Goal: Information Seeking & Learning: Learn about a topic

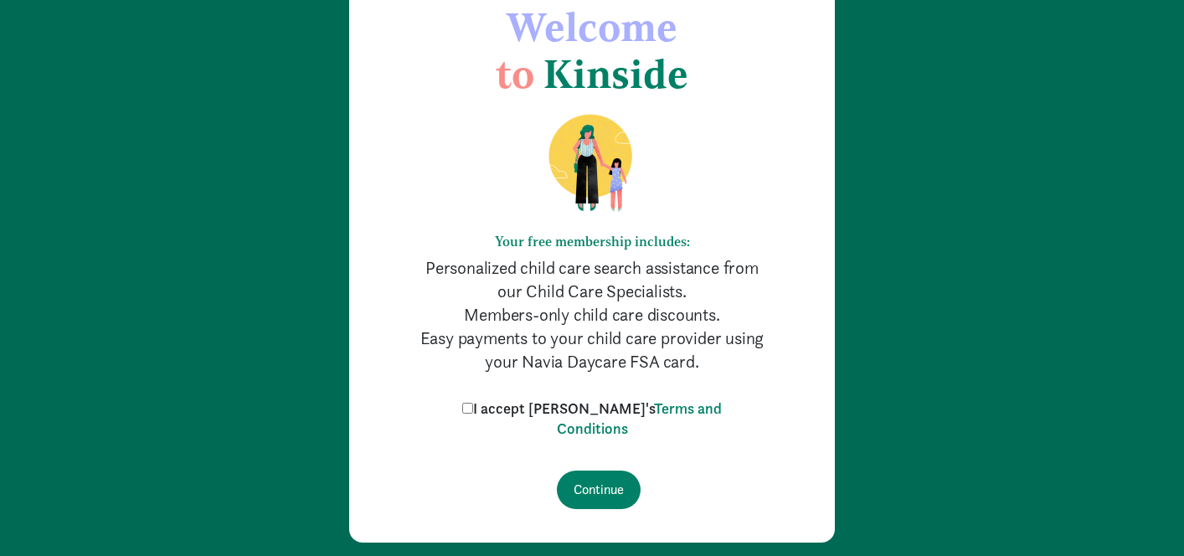
scroll to position [140, 0]
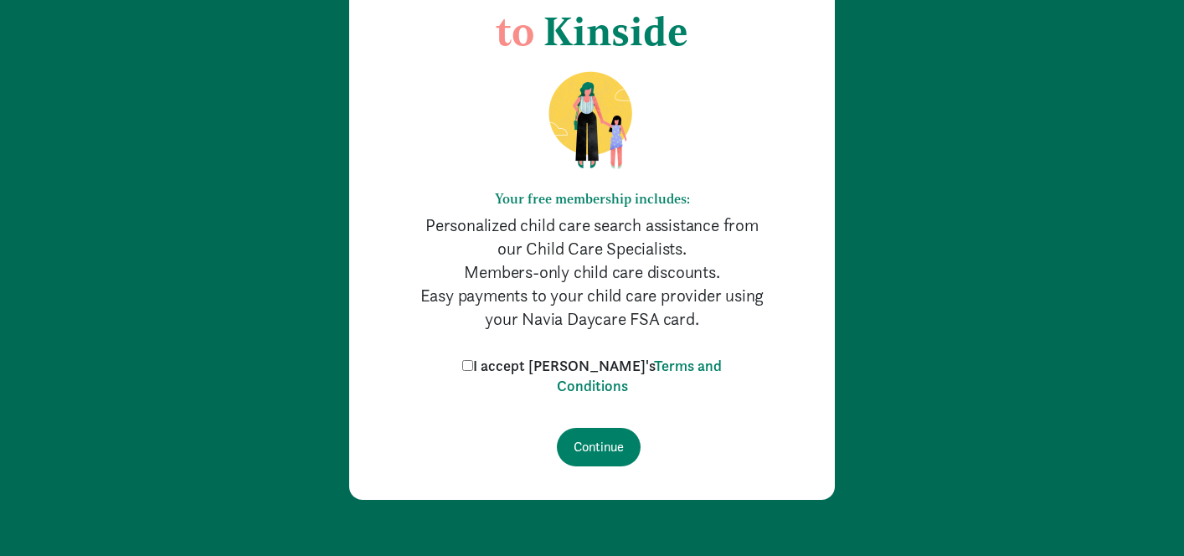
click at [473, 365] on input "I accept [PERSON_NAME]'s Terms and Conditions" at bounding box center [467, 365] width 11 height 11
checkbox input "true"
click at [588, 440] on input "Continue" at bounding box center [599, 447] width 84 height 39
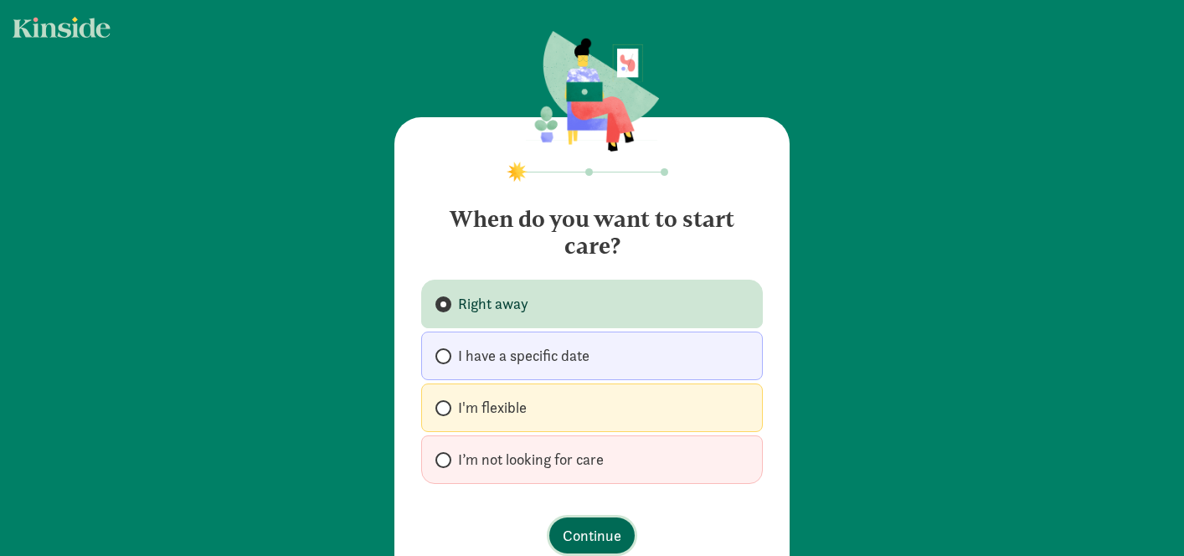
click at [582, 527] on span "Continue" at bounding box center [592, 535] width 59 height 23
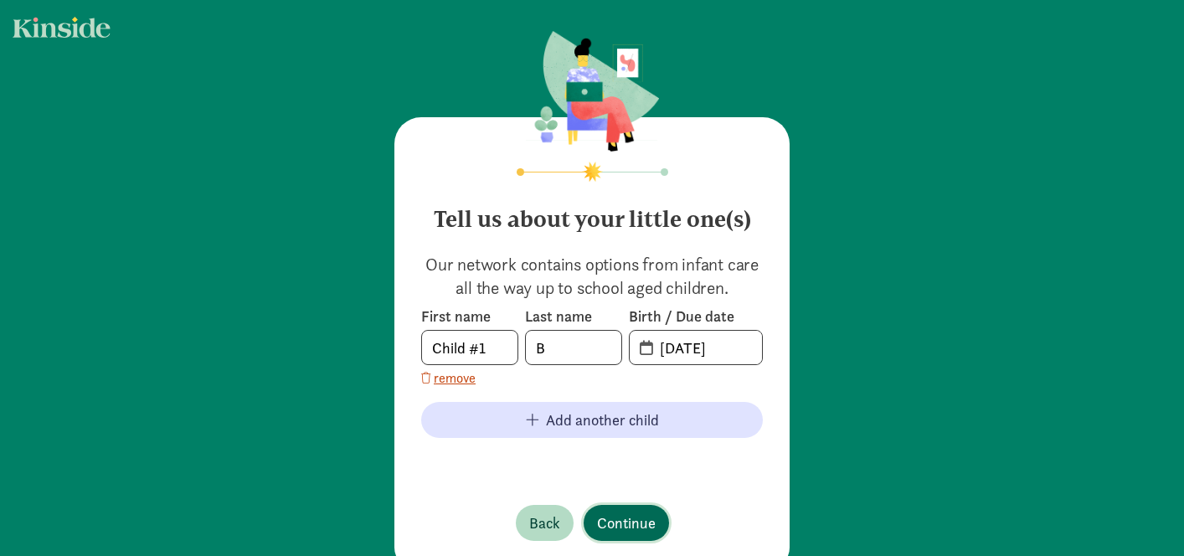
scroll to position [44, 0]
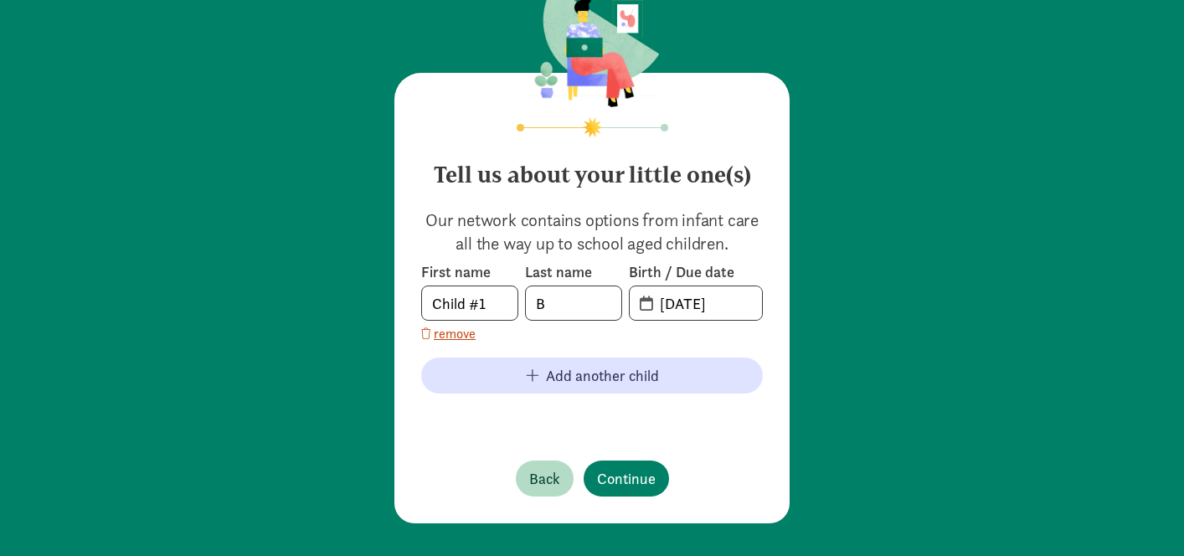
click at [638, 306] on span "[DATE]" at bounding box center [696, 302] width 132 height 33
click at [676, 305] on input "[DATE]" at bounding box center [706, 302] width 112 height 33
type input "[DATE]"
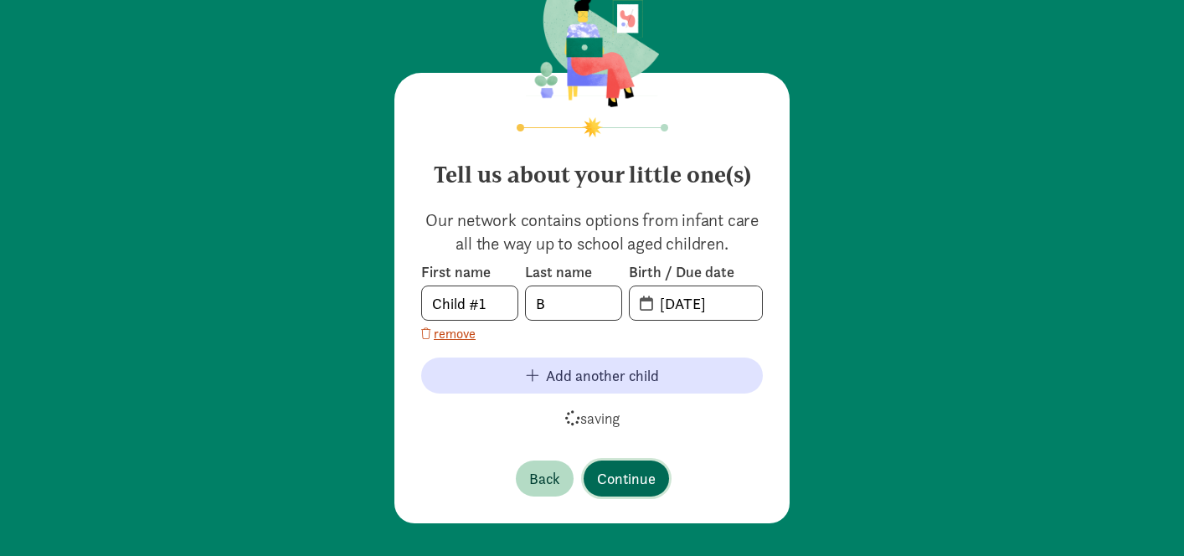
click at [624, 481] on span "Continue" at bounding box center [626, 478] width 59 height 23
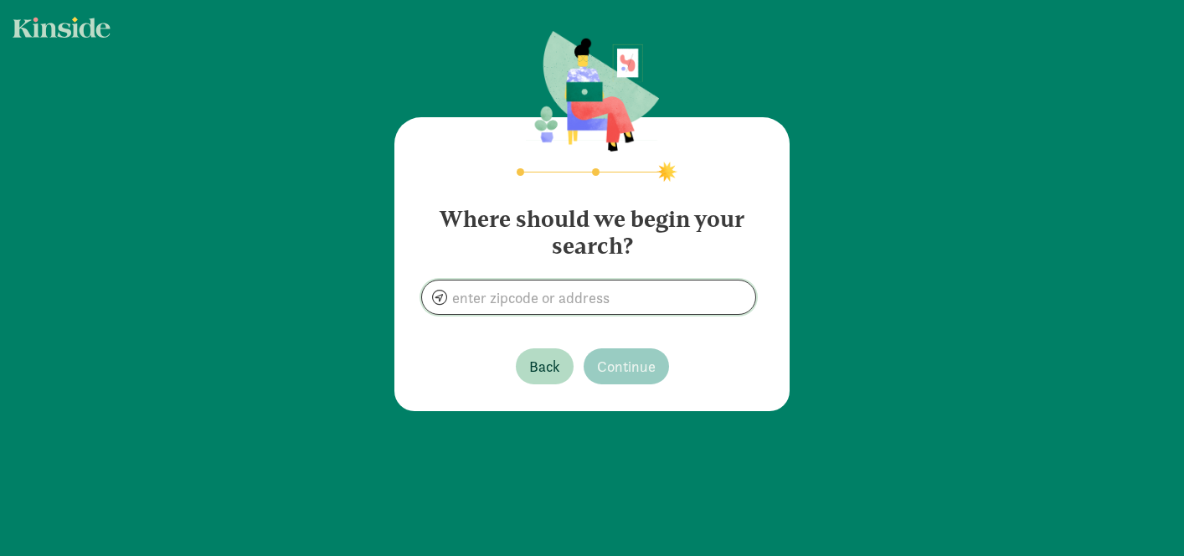
click at [601, 301] on input at bounding box center [588, 296] width 333 height 33
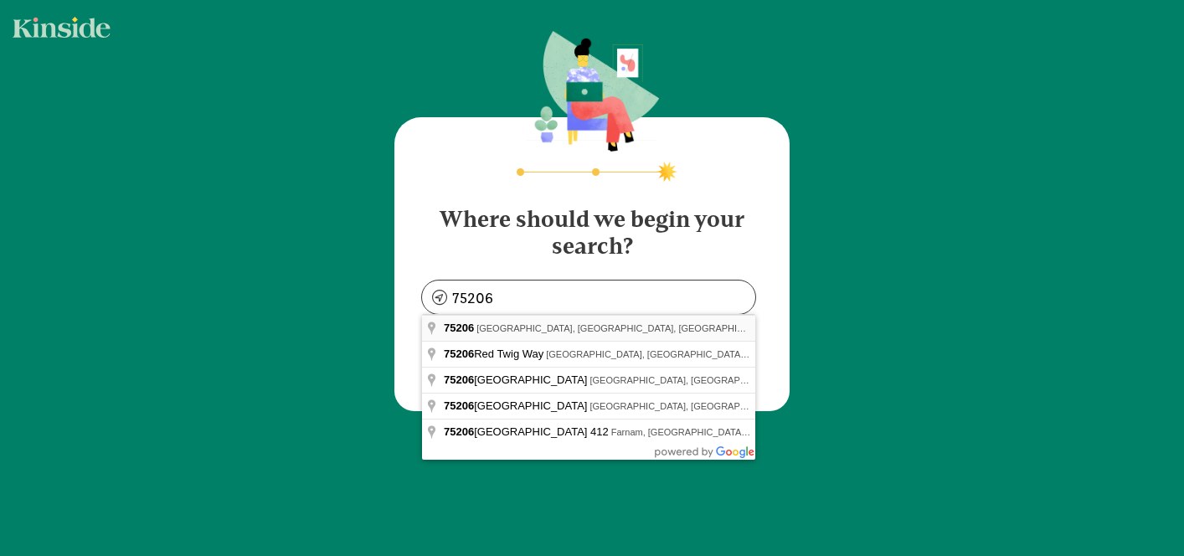
type input "[GEOGRAPHIC_DATA], [GEOGRAPHIC_DATA]"
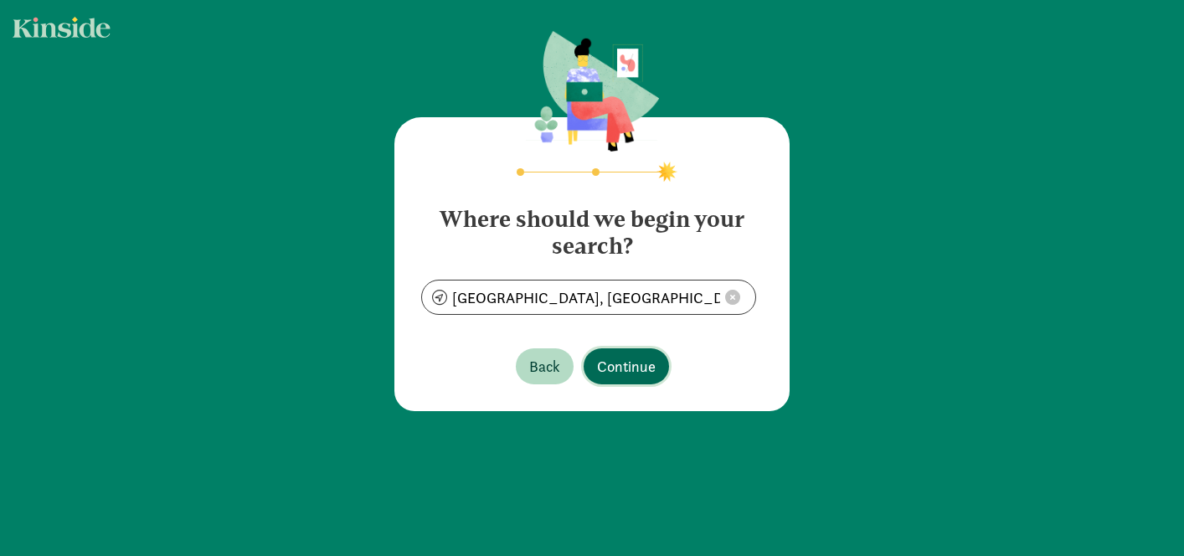
click at [627, 371] on span "Continue" at bounding box center [626, 366] width 59 height 23
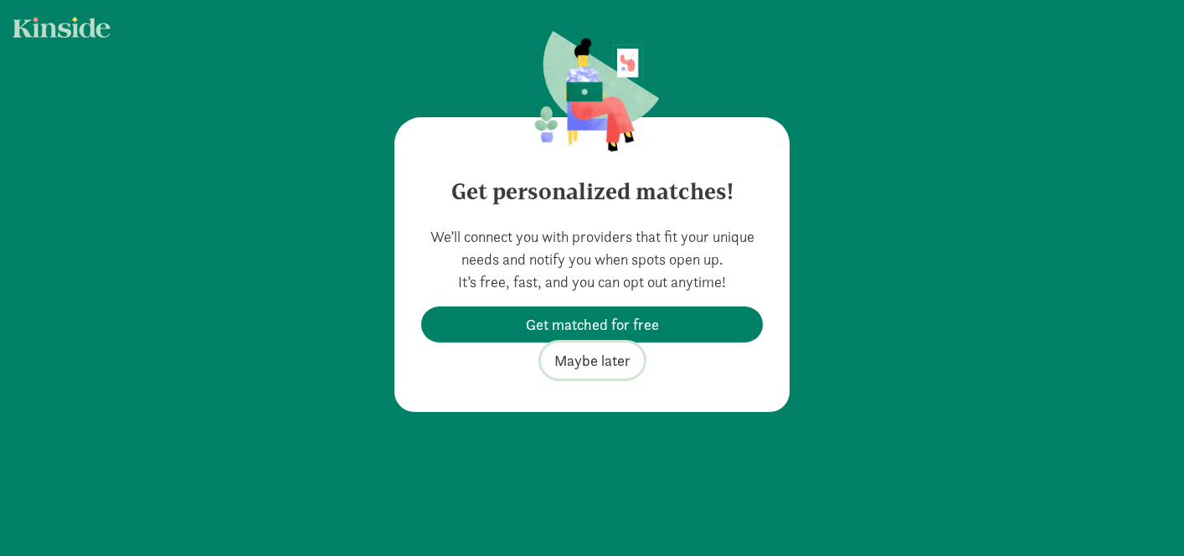
click at [614, 362] on span "Maybe later" at bounding box center [592, 360] width 76 height 23
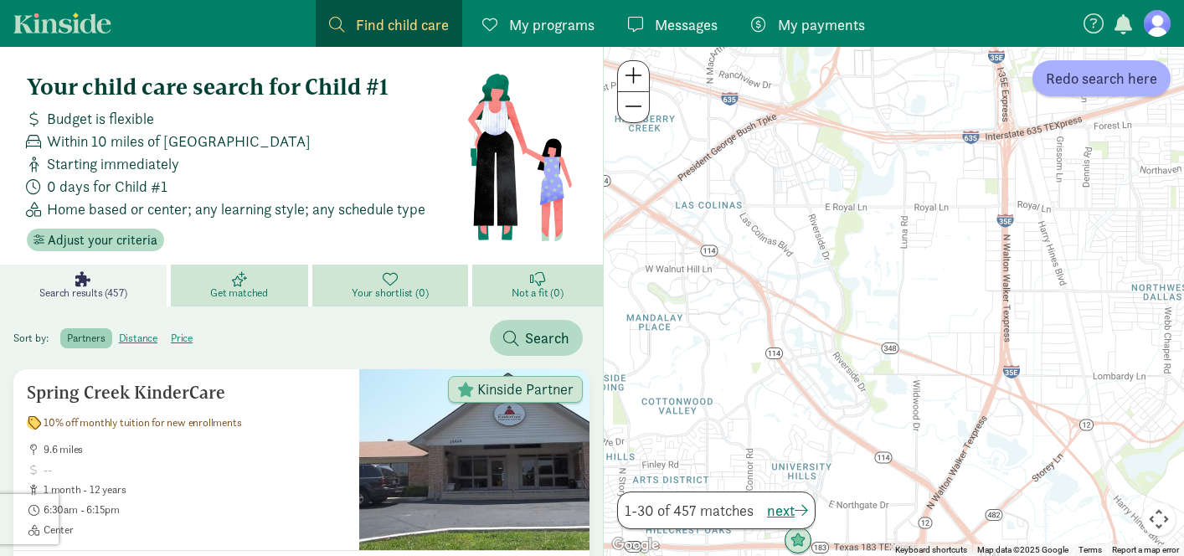
drag, startPoint x: 975, startPoint y: 352, endPoint x: 718, endPoint y: 261, distance: 272.5
click at [728, 265] on div at bounding box center [894, 301] width 580 height 509
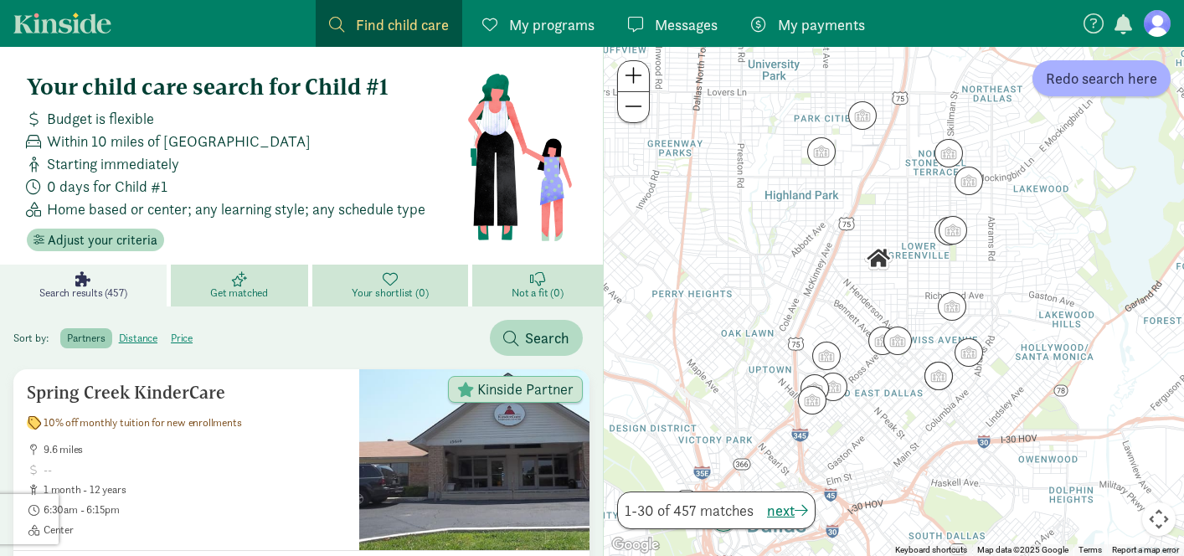
drag, startPoint x: 823, startPoint y: 375, endPoint x: 637, endPoint y: 222, distance: 240.9
click at [637, 222] on div at bounding box center [894, 301] width 580 height 509
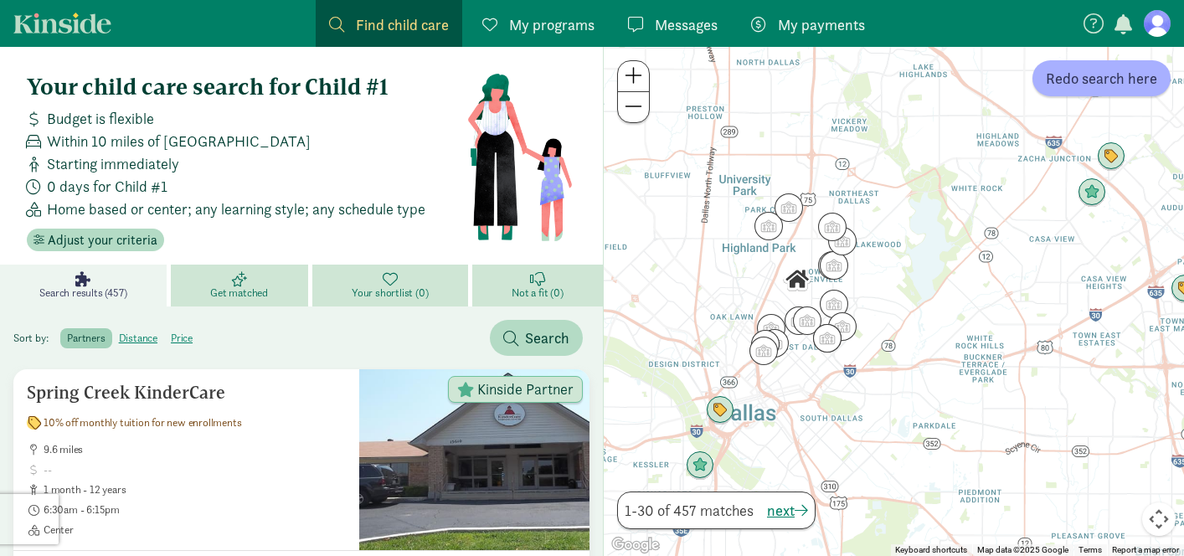
drag, startPoint x: 707, startPoint y: 273, endPoint x: 720, endPoint y: 296, distance: 26.3
click at [720, 296] on div at bounding box center [894, 301] width 580 height 509
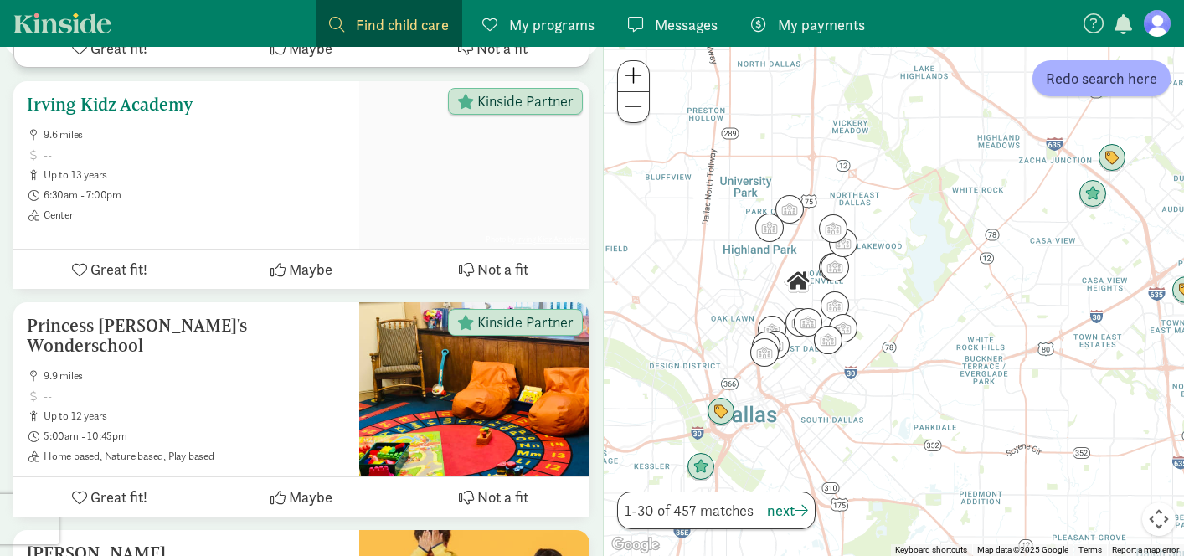
scroll to position [3067, 0]
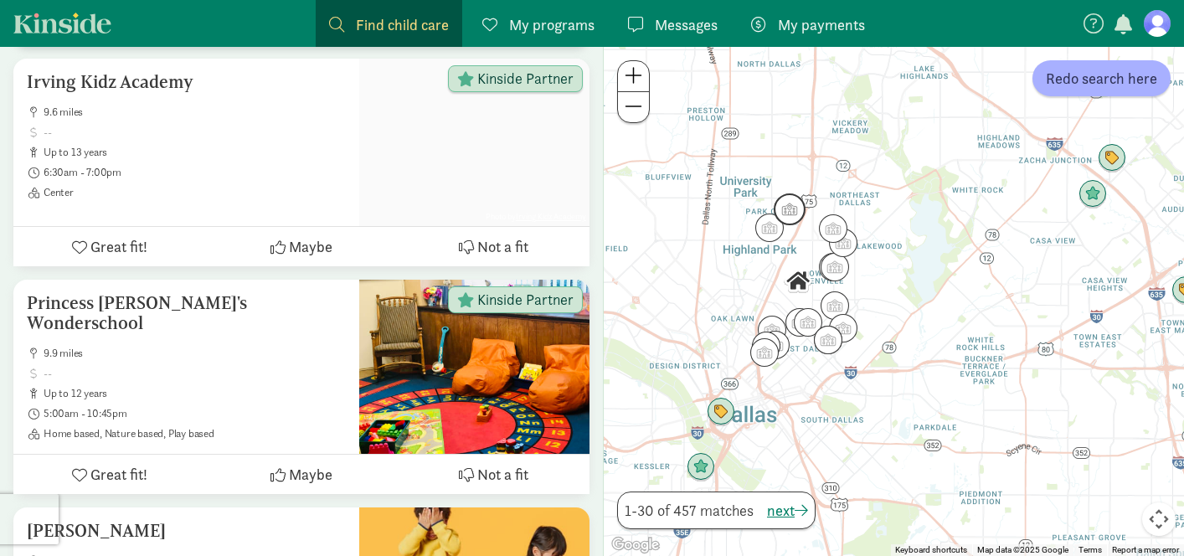
click at [790, 214] on img "Click to see details" at bounding box center [790, 209] width 32 height 32
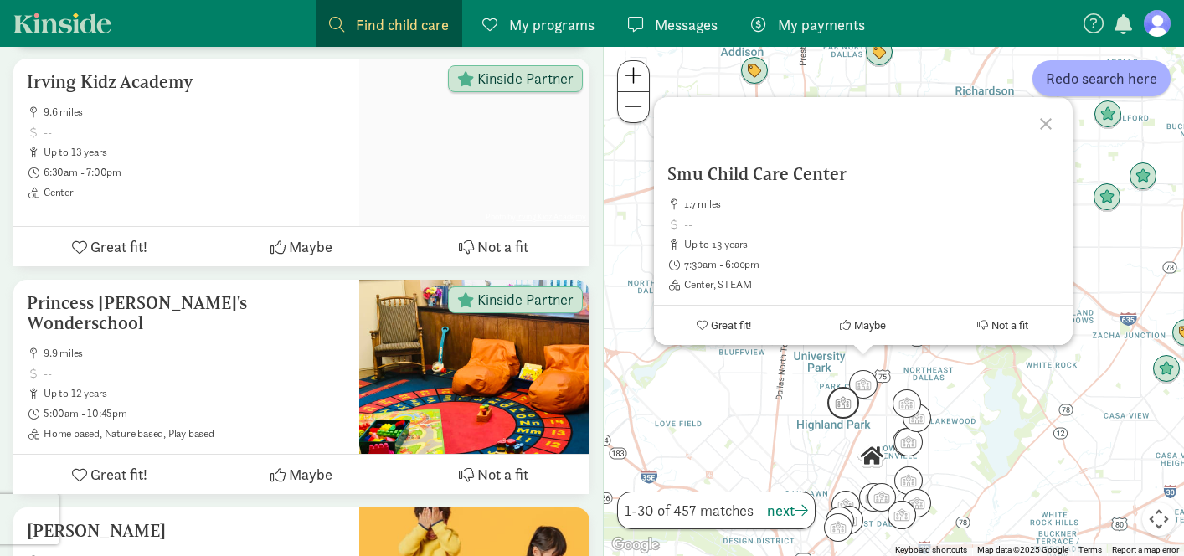
click at [840, 405] on img "Click to see details" at bounding box center [843, 403] width 32 height 32
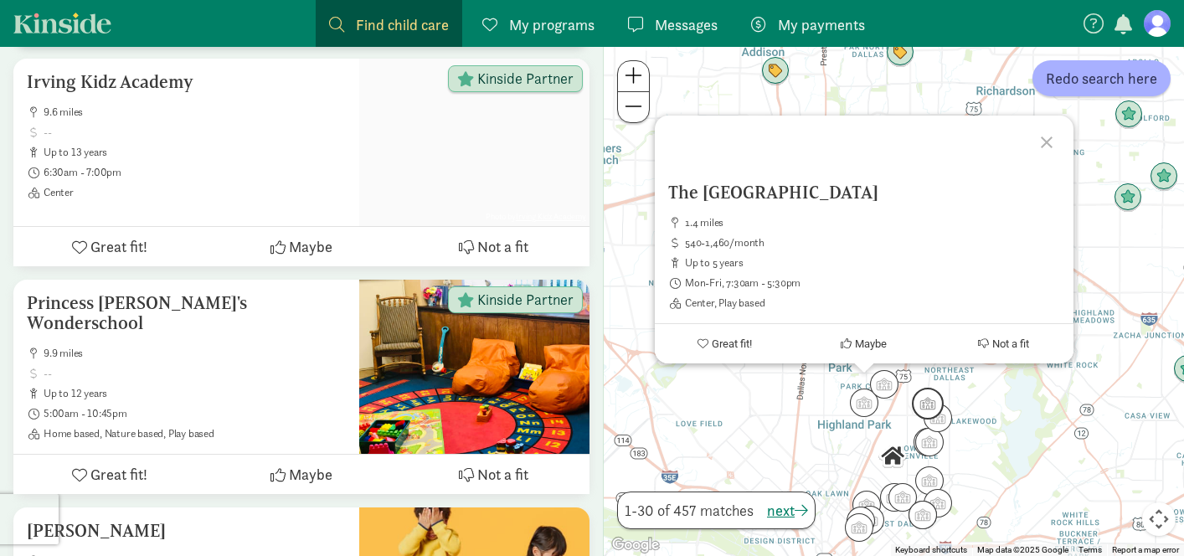
click at [920, 404] on img "Click to see details" at bounding box center [928, 404] width 32 height 32
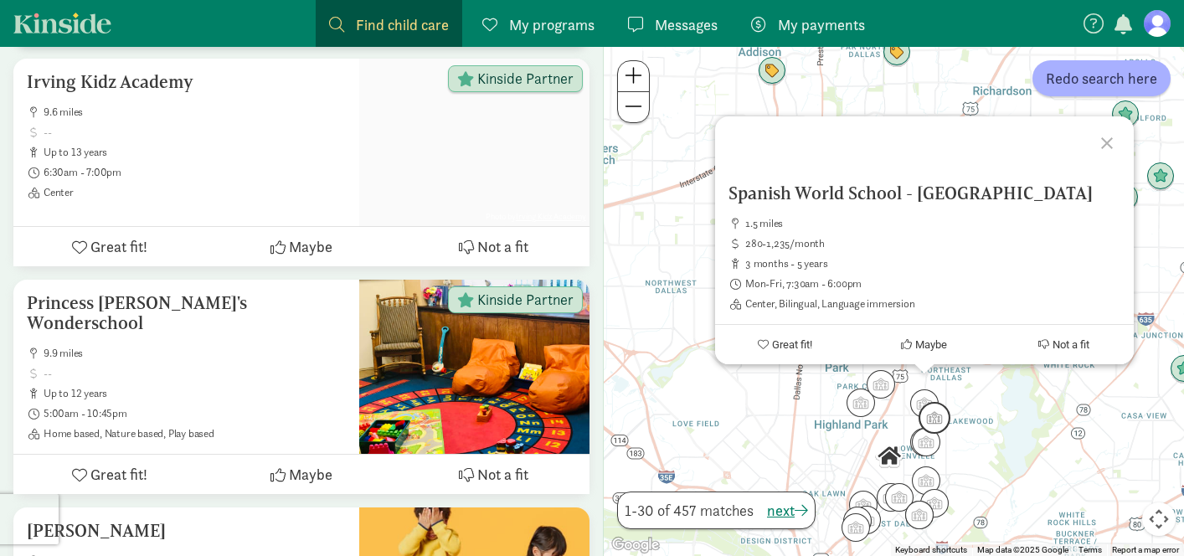
click at [935, 424] on img "Click to see details" at bounding box center [934, 418] width 32 height 32
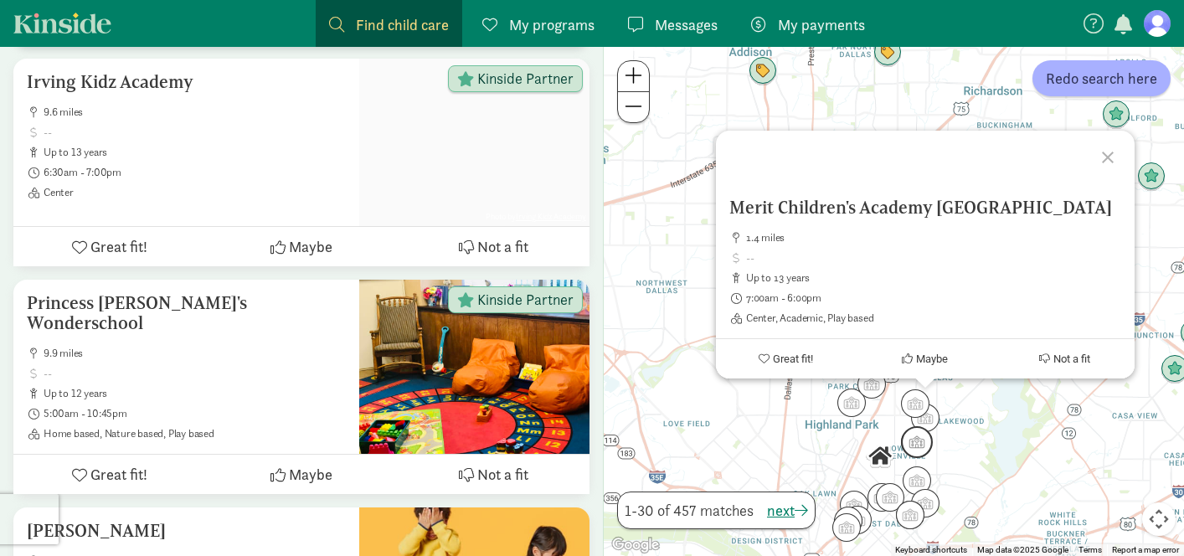
click at [924, 440] on img "Click to see details" at bounding box center [917, 442] width 32 height 32
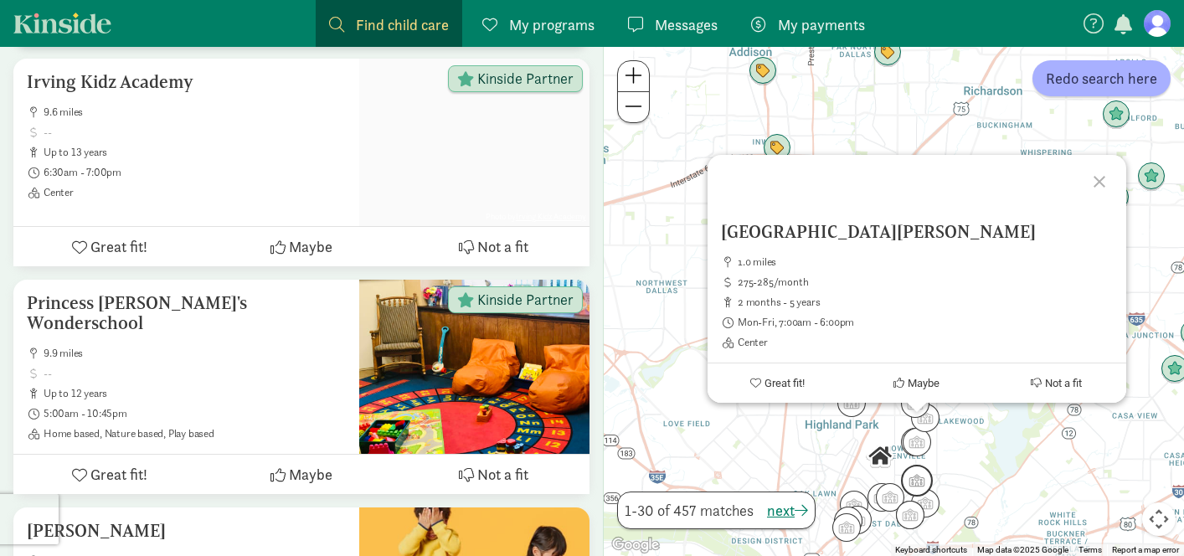
click at [921, 482] on img "Click to see details" at bounding box center [917, 481] width 32 height 32
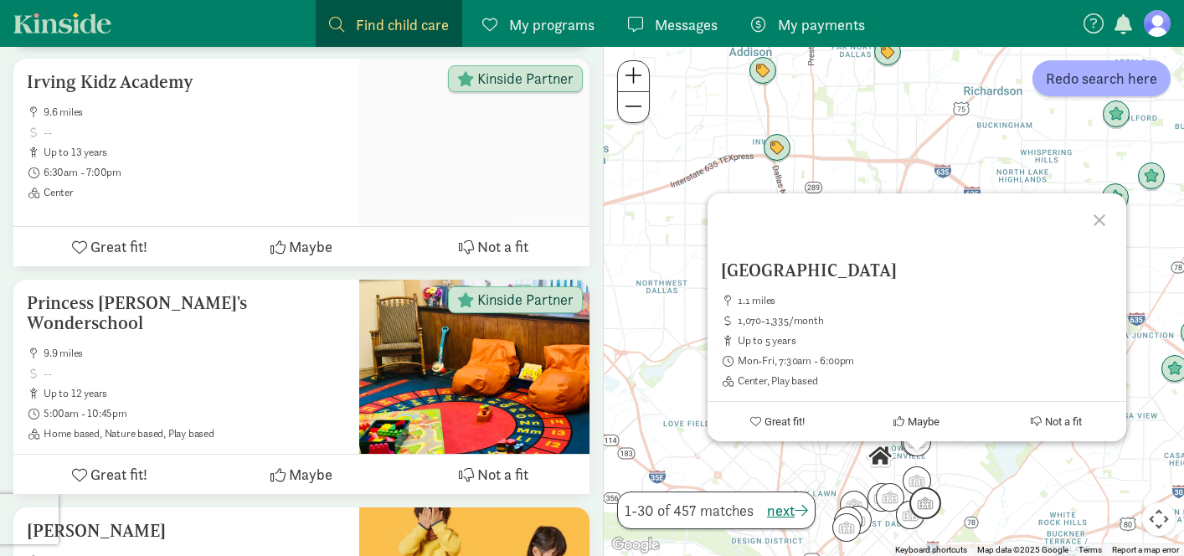
click at [921, 498] on img "Click to see details" at bounding box center [925, 503] width 32 height 32
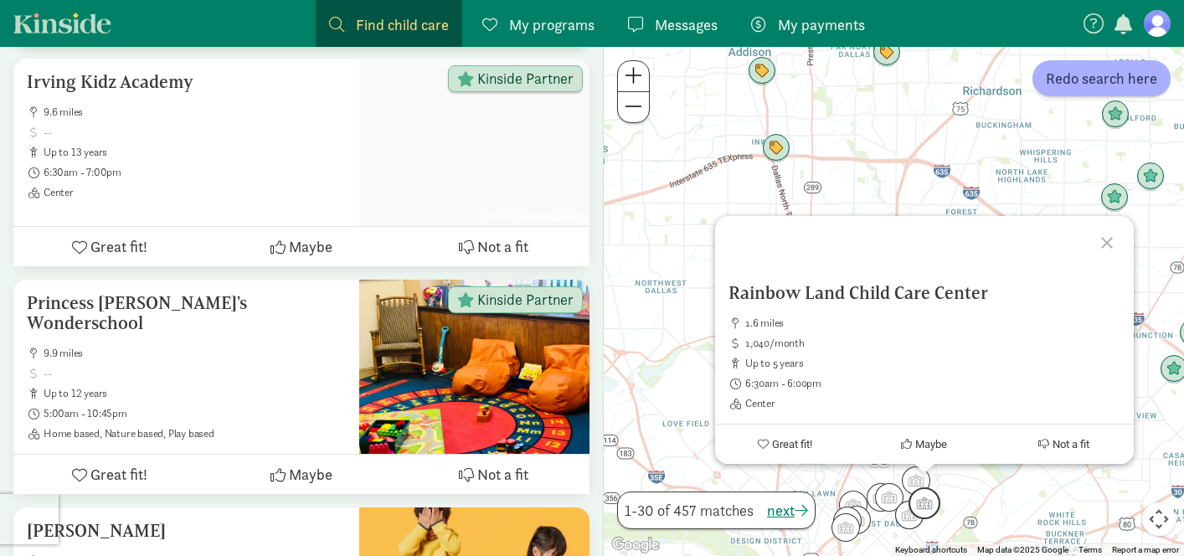
click at [913, 514] on img "Click to see details" at bounding box center [924, 503] width 32 height 32
click at [908, 522] on img "Click to see details" at bounding box center [909, 515] width 32 height 32
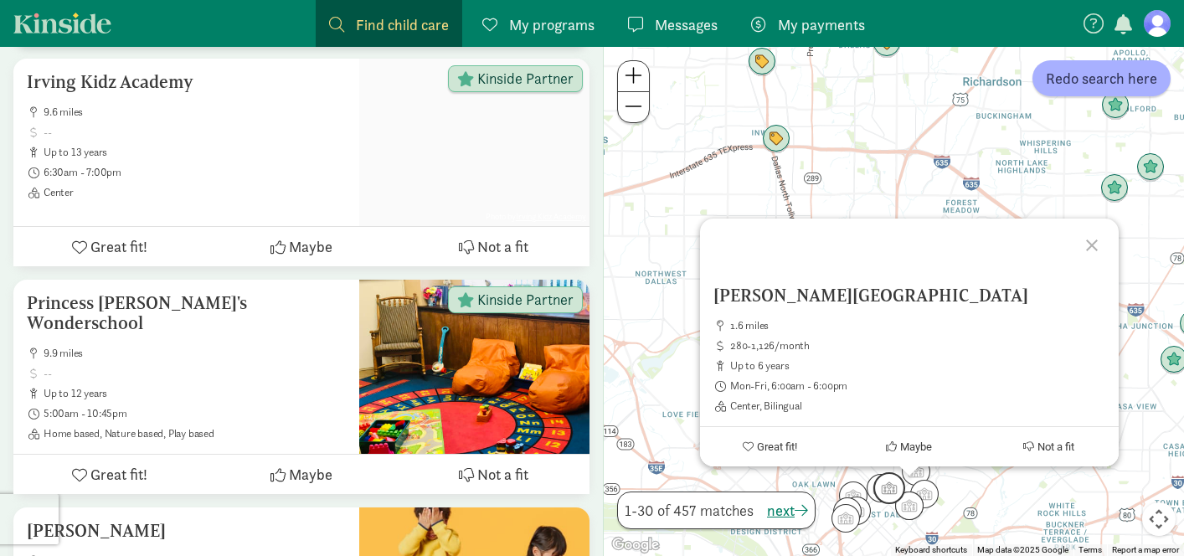
click at [888, 498] on img "Click to see details" at bounding box center [889, 488] width 32 height 32
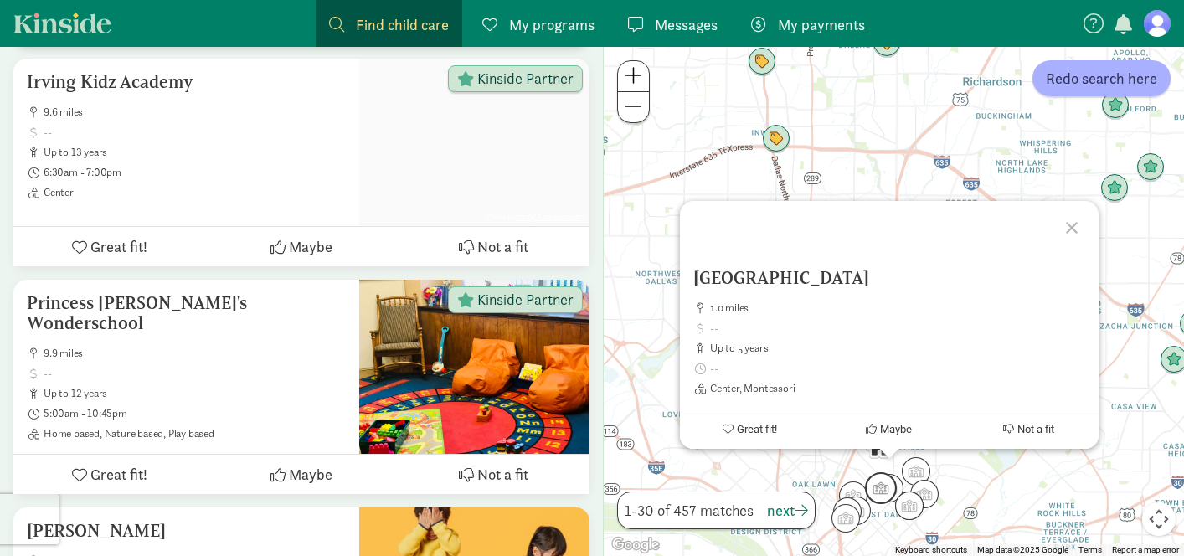
click at [871, 489] on img "Click to see details" at bounding box center [881, 488] width 32 height 32
click at [860, 489] on img "Click to see details" at bounding box center [853, 496] width 32 height 32
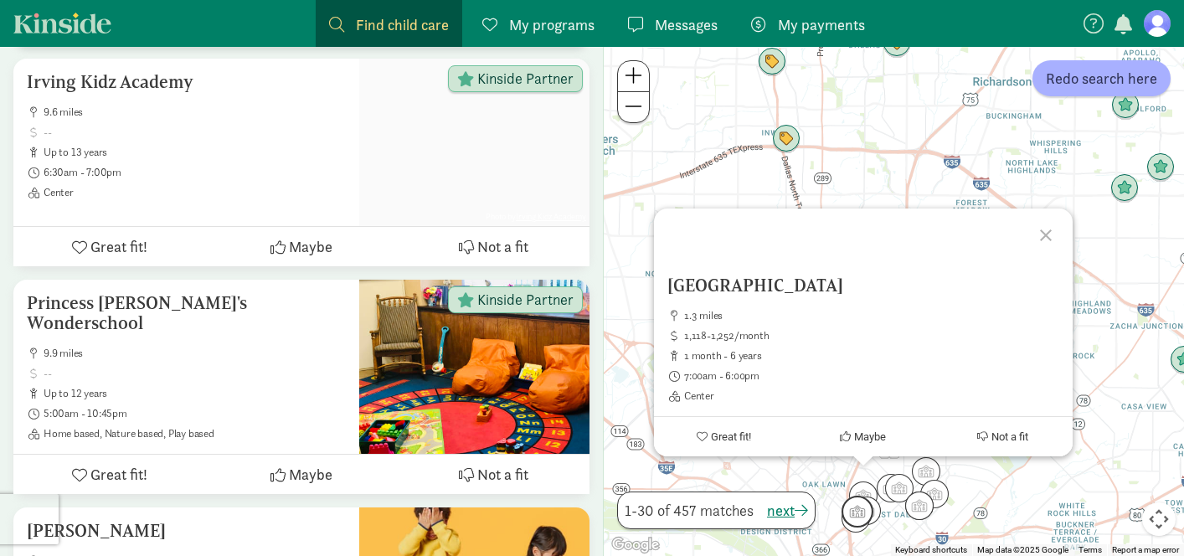
click at [859, 512] on img "Click to see details" at bounding box center [857, 512] width 32 height 32
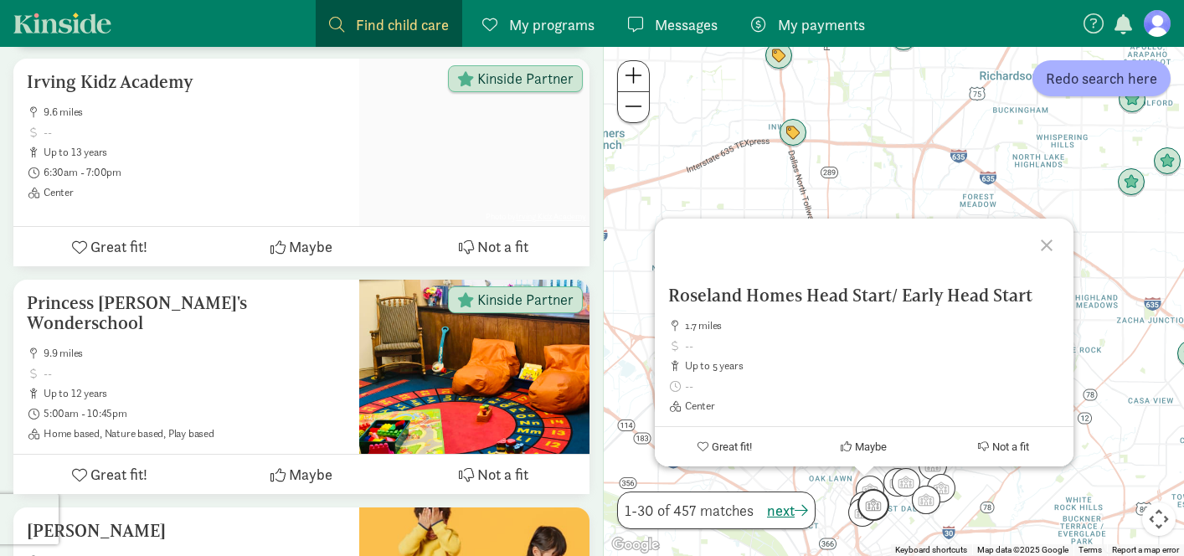
click at [882, 507] on img "Click to see details" at bounding box center [873, 505] width 32 height 32
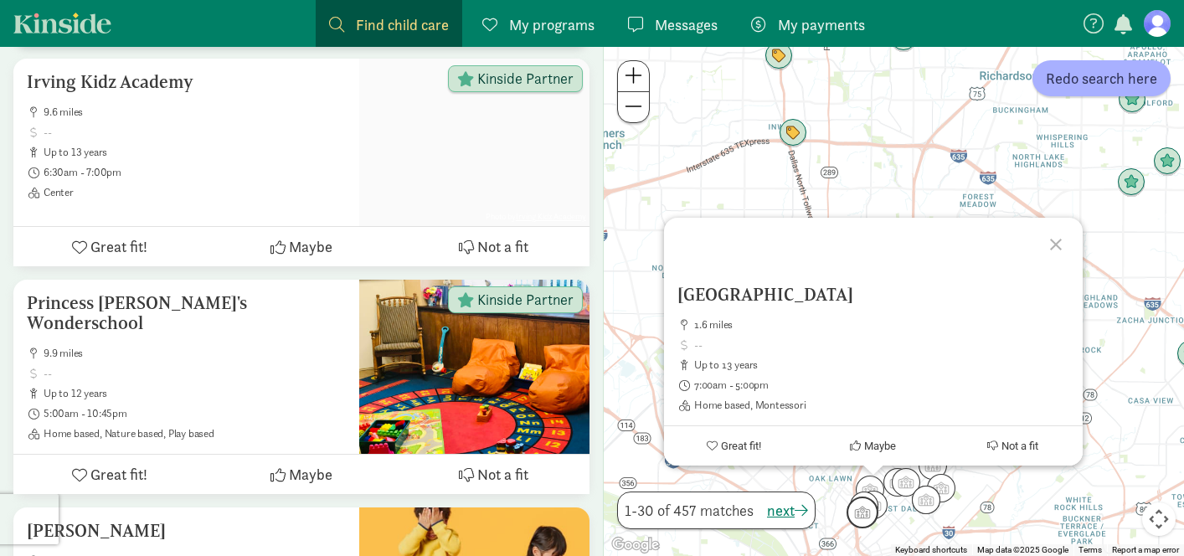
click at [863, 521] on img "Click to see details" at bounding box center [862, 512] width 32 height 32
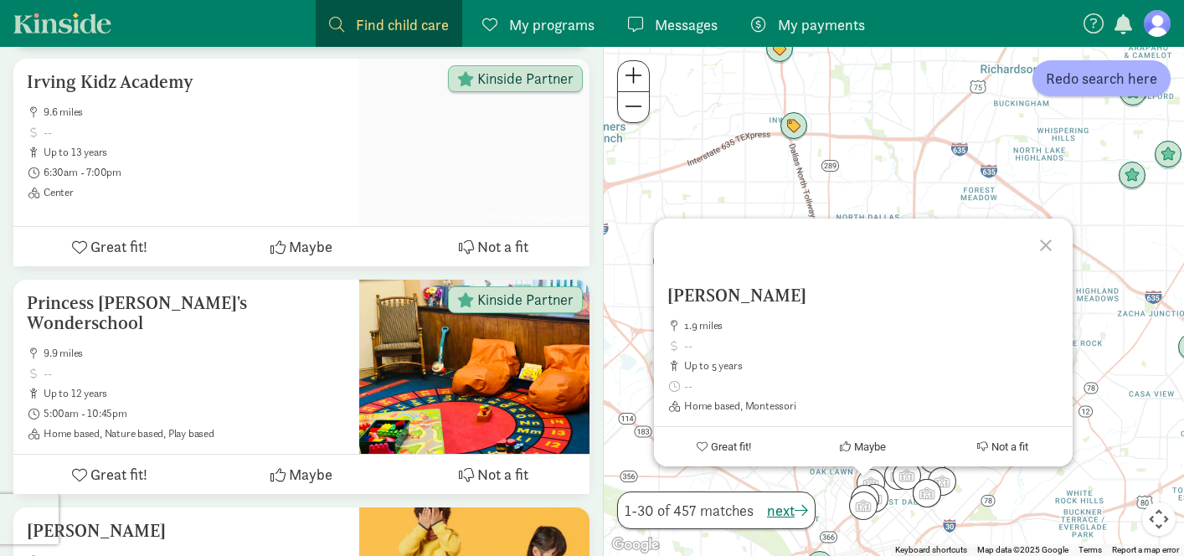
click at [1045, 247] on div at bounding box center [1048, 243] width 49 height 49
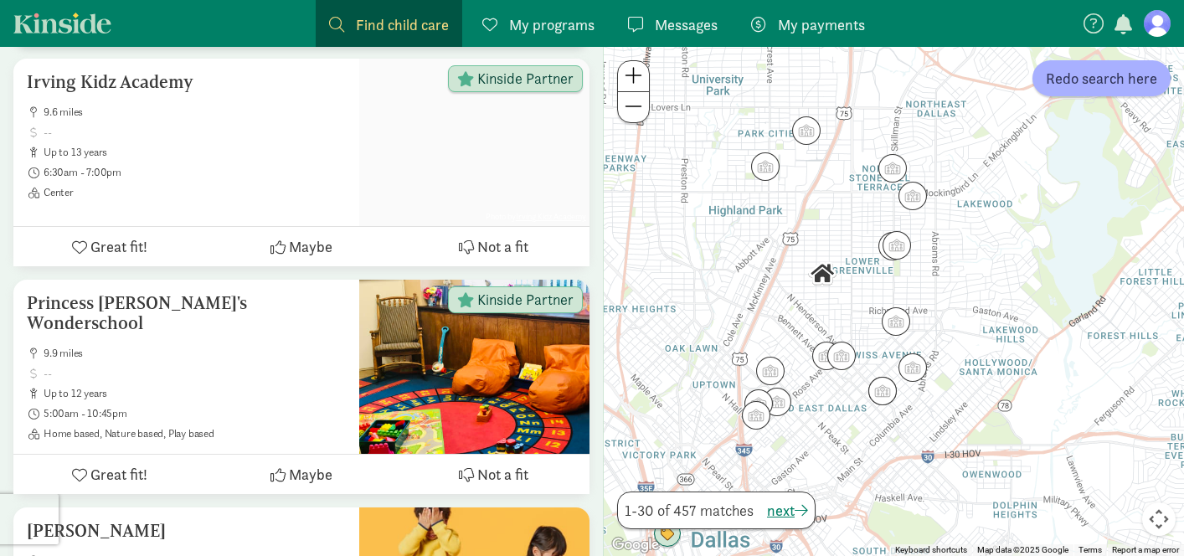
drag, startPoint x: 975, startPoint y: 439, endPoint x: 952, endPoint y: 224, distance: 216.4
click at [952, 224] on div at bounding box center [894, 301] width 580 height 509
click at [847, 360] on img "Click to see details" at bounding box center [842, 354] width 32 height 32
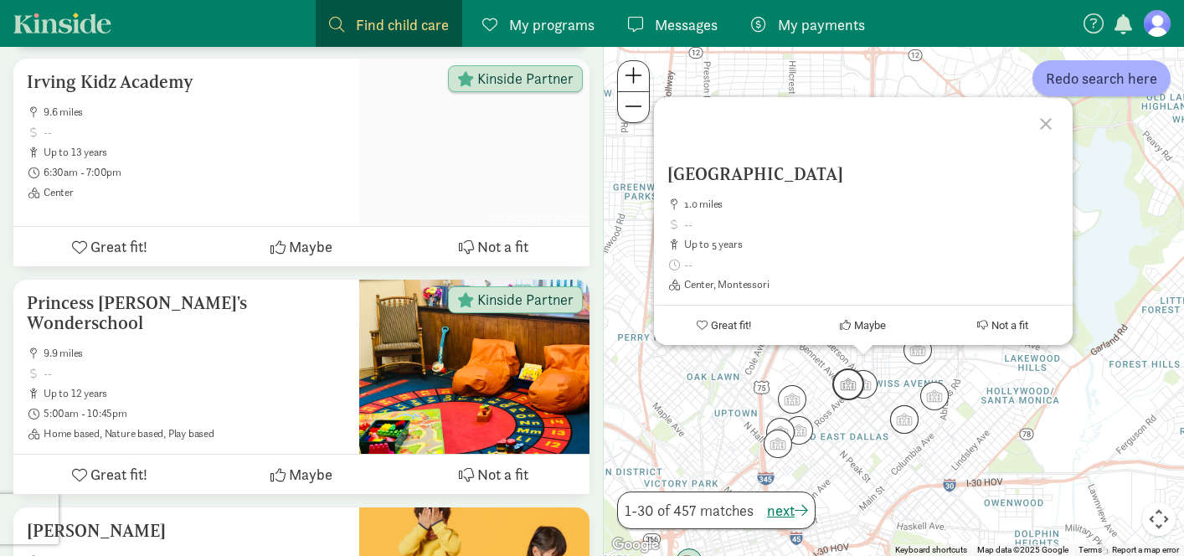
click at [839, 377] on img "Click to see details" at bounding box center [848, 384] width 32 height 32
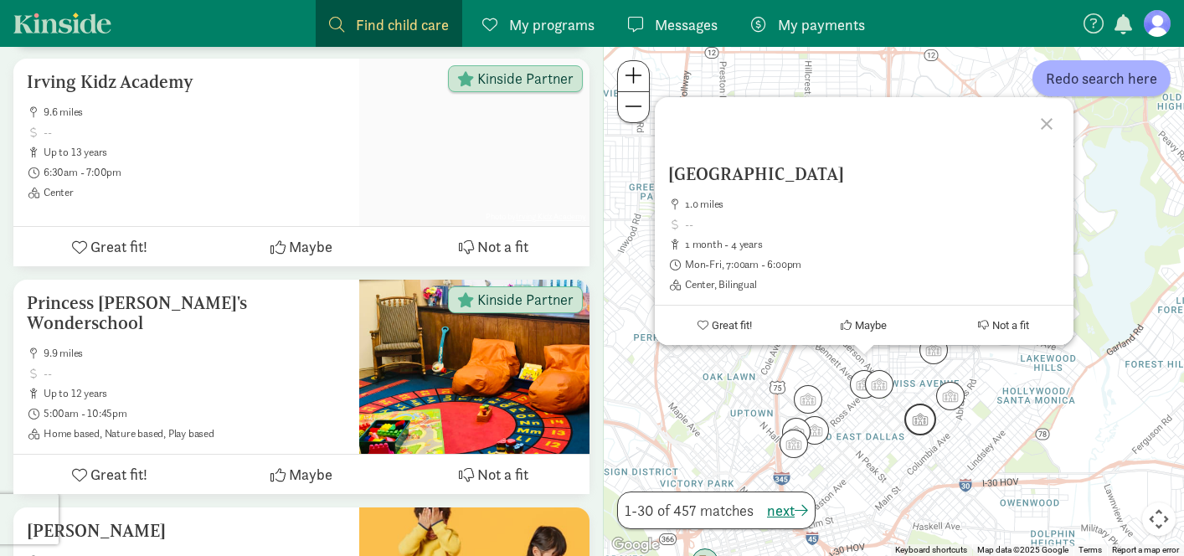
click at [915, 424] on img "Click to see details" at bounding box center [920, 420] width 32 height 32
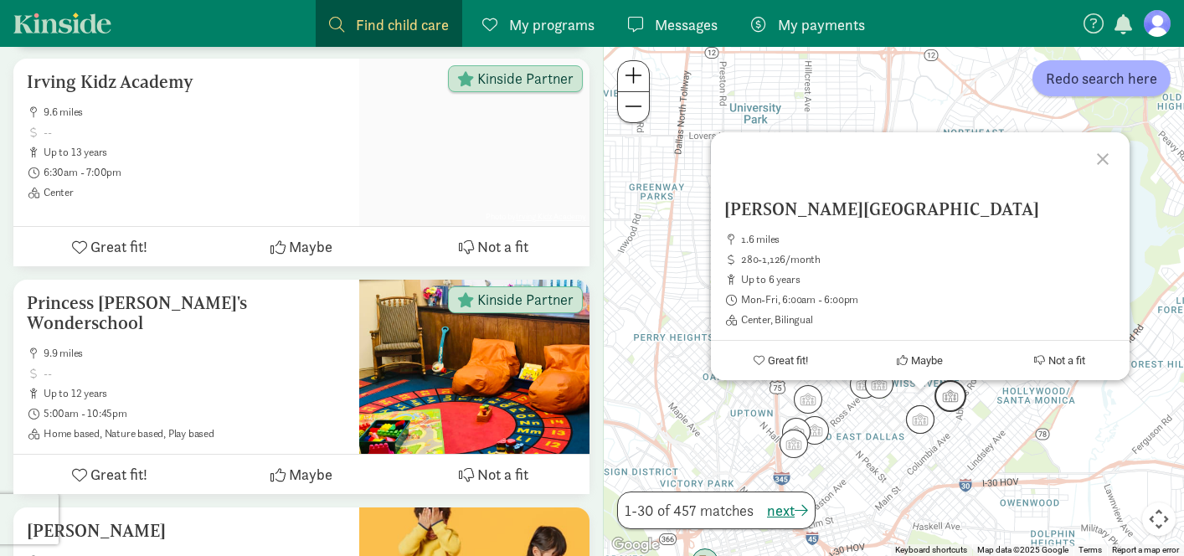
click at [946, 397] on img "Click to see details" at bounding box center [950, 396] width 32 height 32
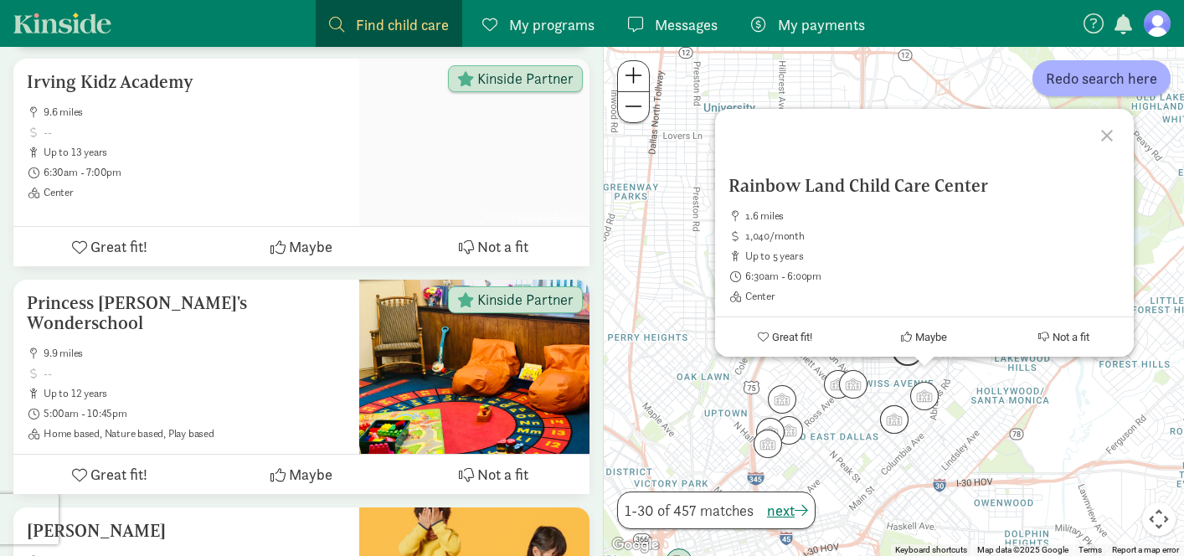
click at [905, 364] on img "Click to see details" at bounding box center [908, 350] width 32 height 32
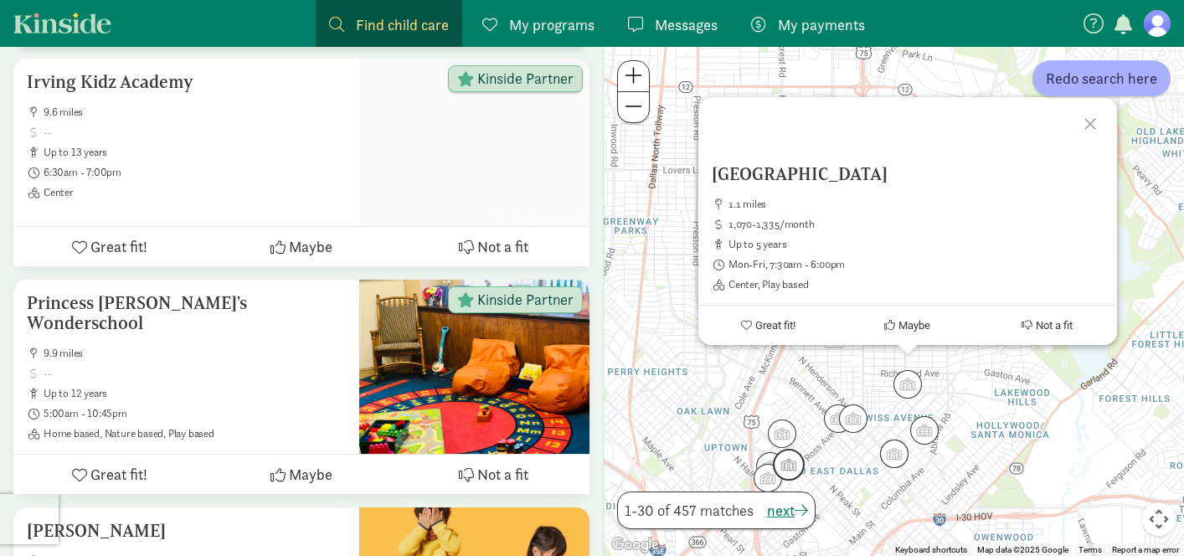
click at [800, 471] on img "Click to see details" at bounding box center [789, 465] width 32 height 32
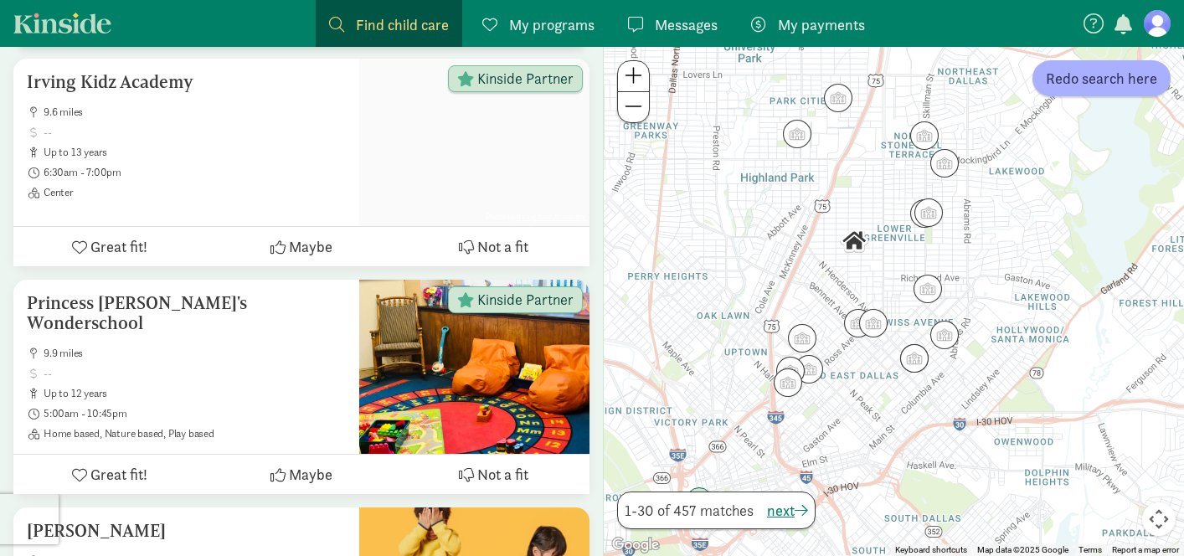
drag, startPoint x: 903, startPoint y: 501, endPoint x: 847, endPoint y: 403, distance: 112.5
click at [847, 403] on div "To navigate, press the arrow keys." at bounding box center [894, 301] width 580 height 509
drag, startPoint x: 980, startPoint y: 244, endPoint x: 888, endPoint y: 368, distance: 155.1
click at [937, 294] on div at bounding box center [894, 301] width 580 height 509
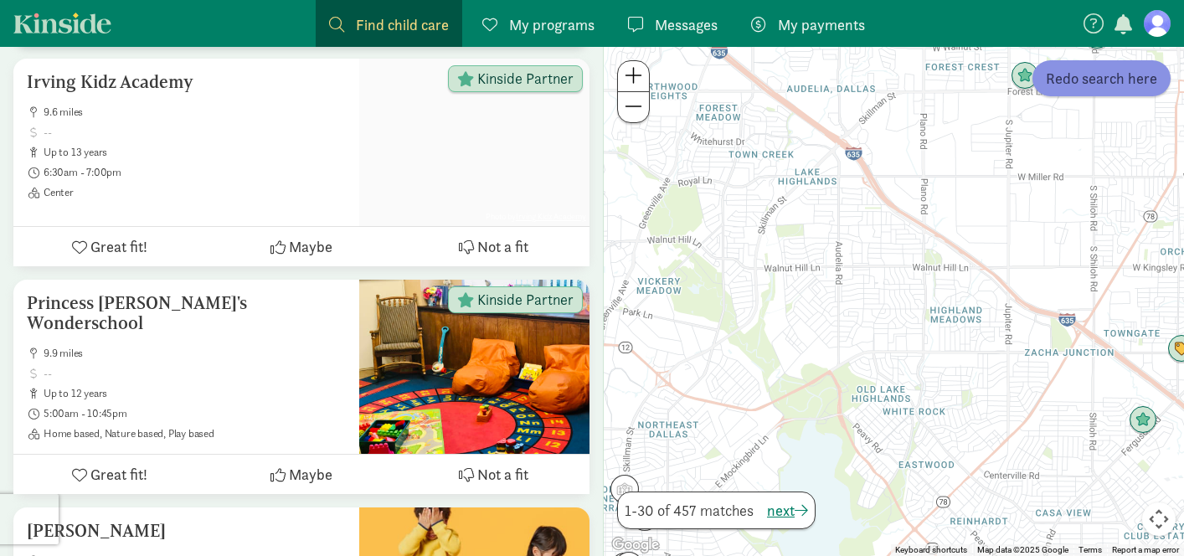
click at [1134, 84] on span "Redo search here" at bounding box center [1101, 78] width 111 height 23
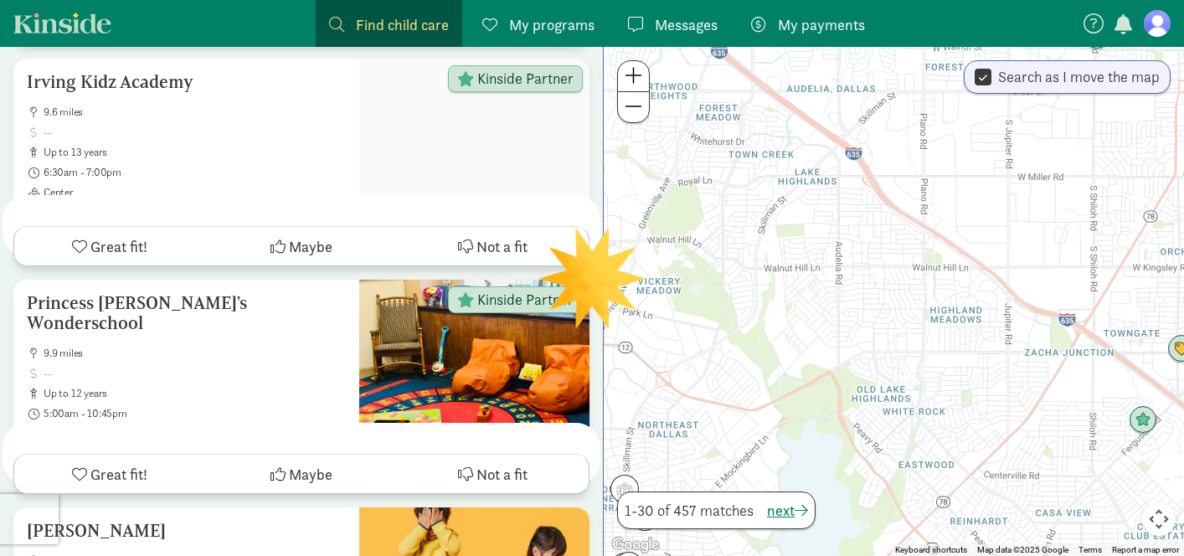
scroll to position [0, 0]
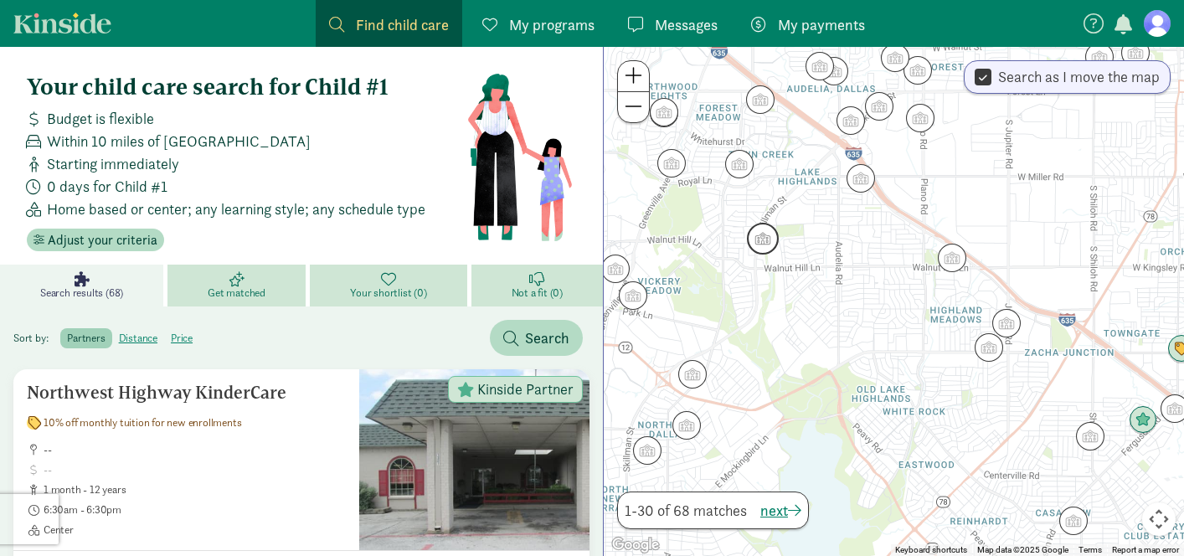
click at [760, 244] on img "Click to see details" at bounding box center [763, 239] width 32 height 32
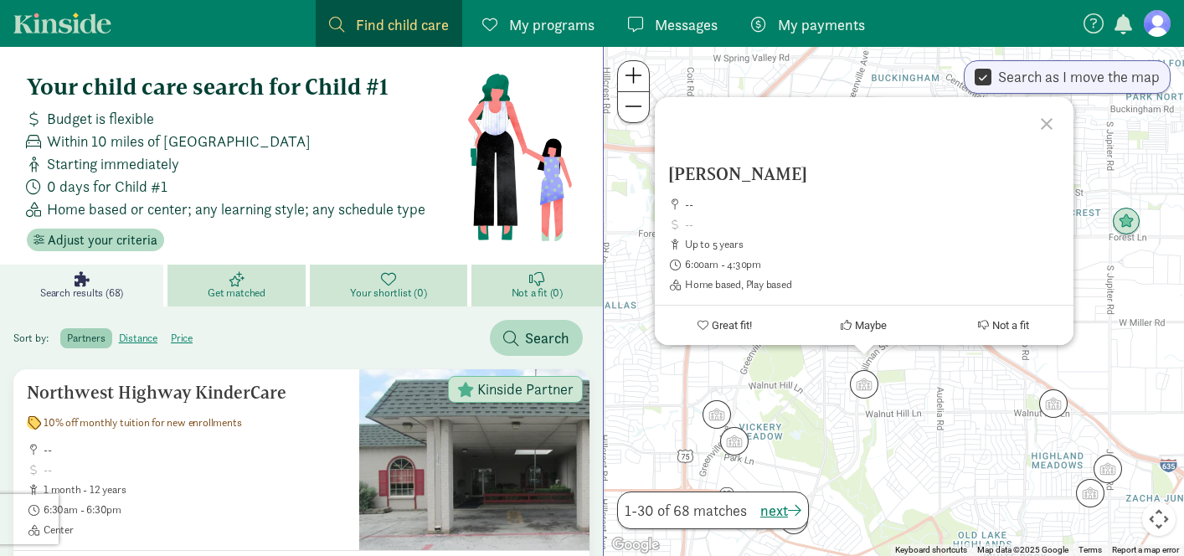
click at [866, 445] on div "[PERSON_NAME] -- up to 5 years 6:00am - 4:30pm Home based, Play based Great fit…" at bounding box center [894, 301] width 580 height 509
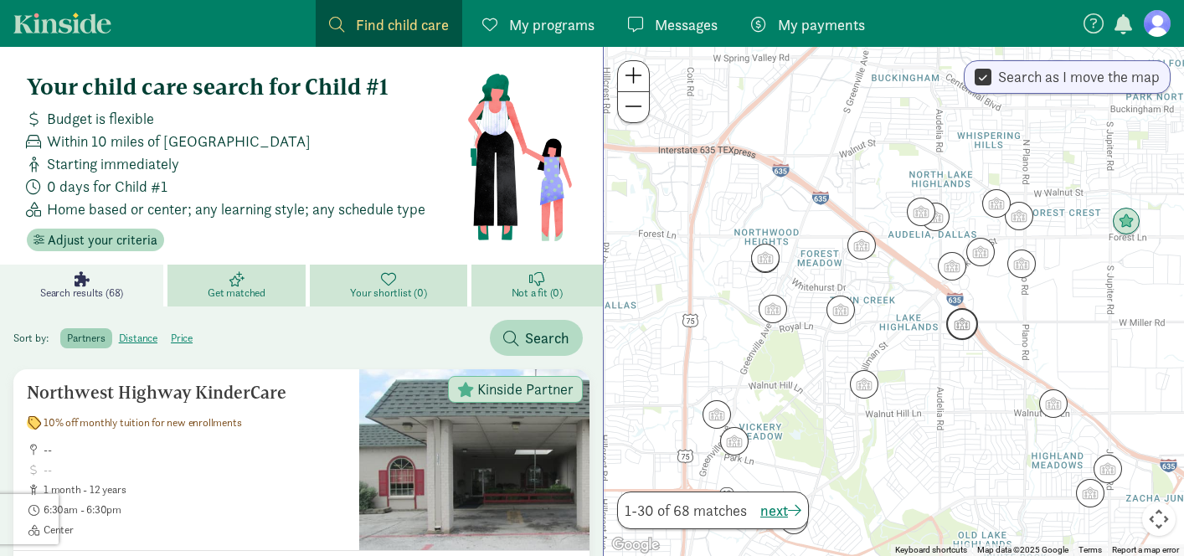
click at [960, 337] on img "Click to see details" at bounding box center [962, 324] width 32 height 32
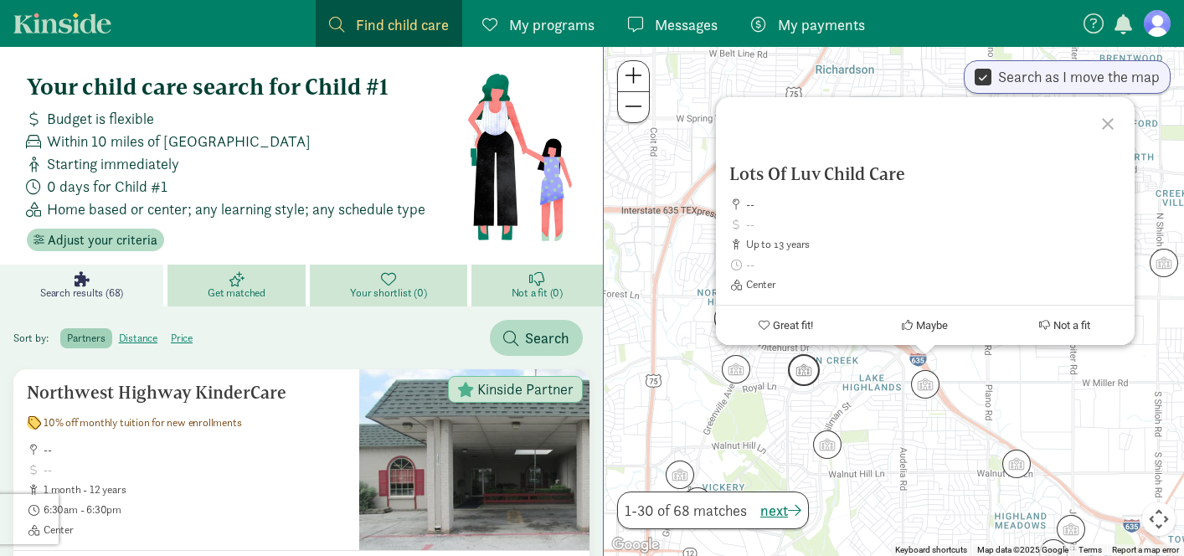
click at [805, 378] on img "Click to see details" at bounding box center [804, 370] width 32 height 32
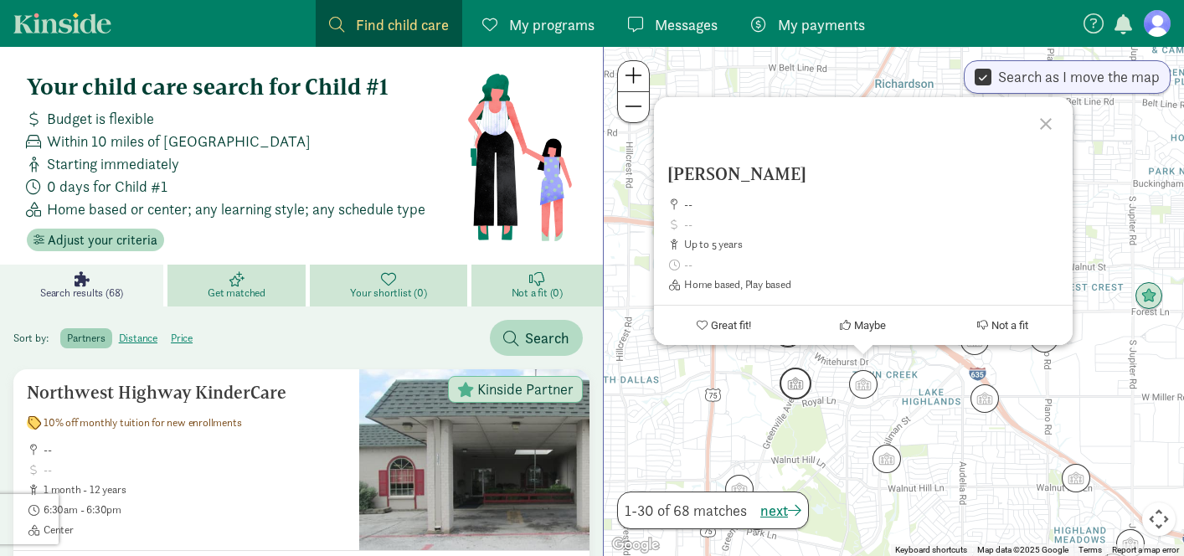
click at [790, 389] on img "Click to see details" at bounding box center [795, 384] width 32 height 32
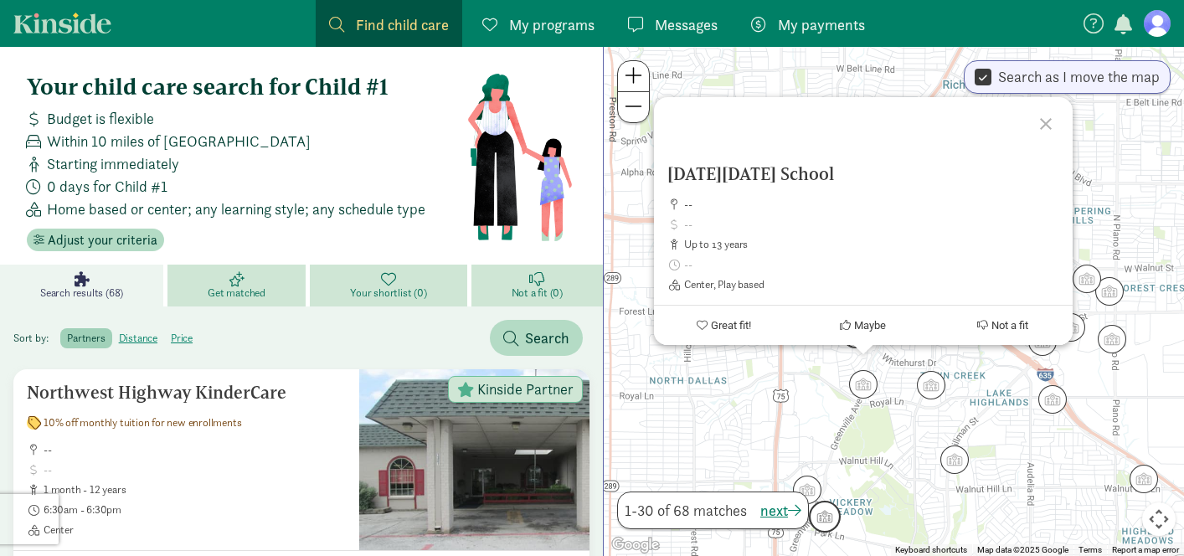
click at [833, 513] on img "Click to see details" at bounding box center [825, 517] width 32 height 32
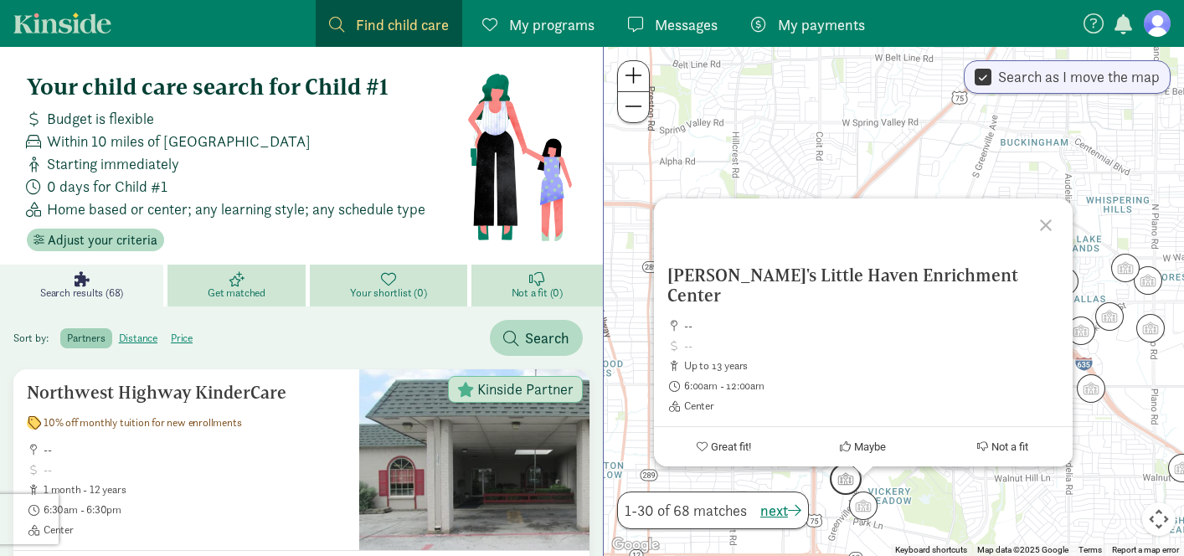
click at [846, 489] on img "Click to see details" at bounding box center [846, 479] width 32 height 32
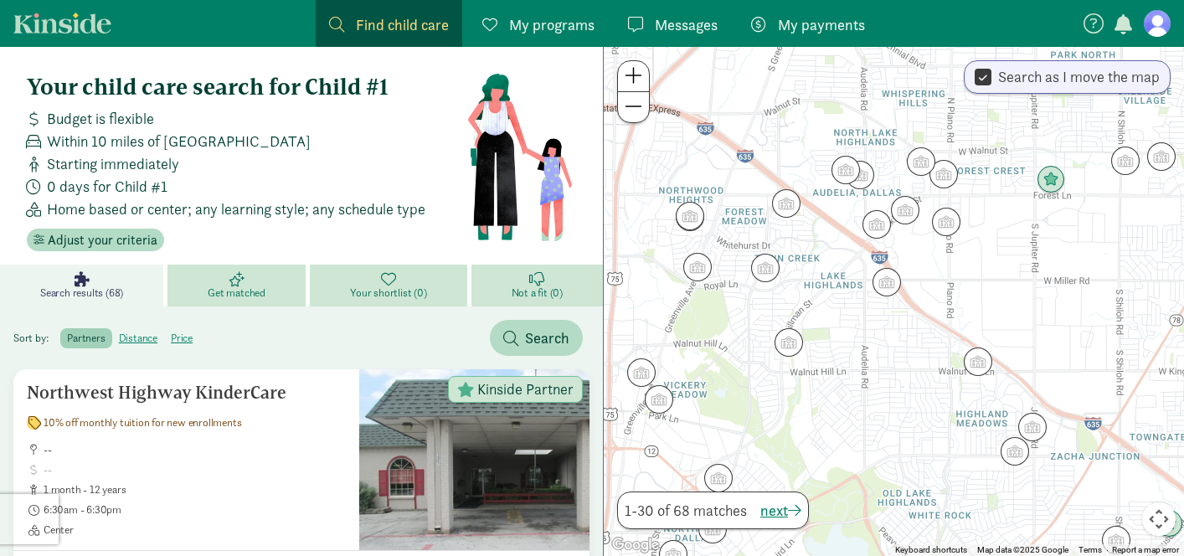
drag, startPoint x: 917, startPoint y: 481, endPoint x: 668, endPoint y: 345, distance: 283.7
click at [668, 347] on div "To navigate, press the arrow keys." at bounding box center [894, 301] width 580 height 509
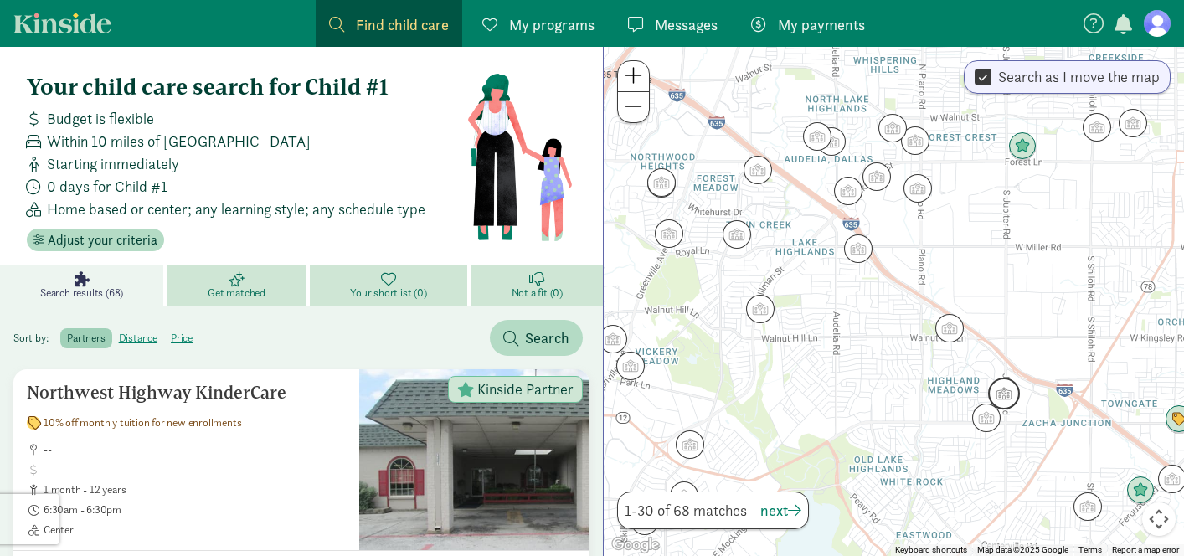
click at [1002, 394] on img "Click to see details" at bounding box center [1004, 394] width 32 height 32
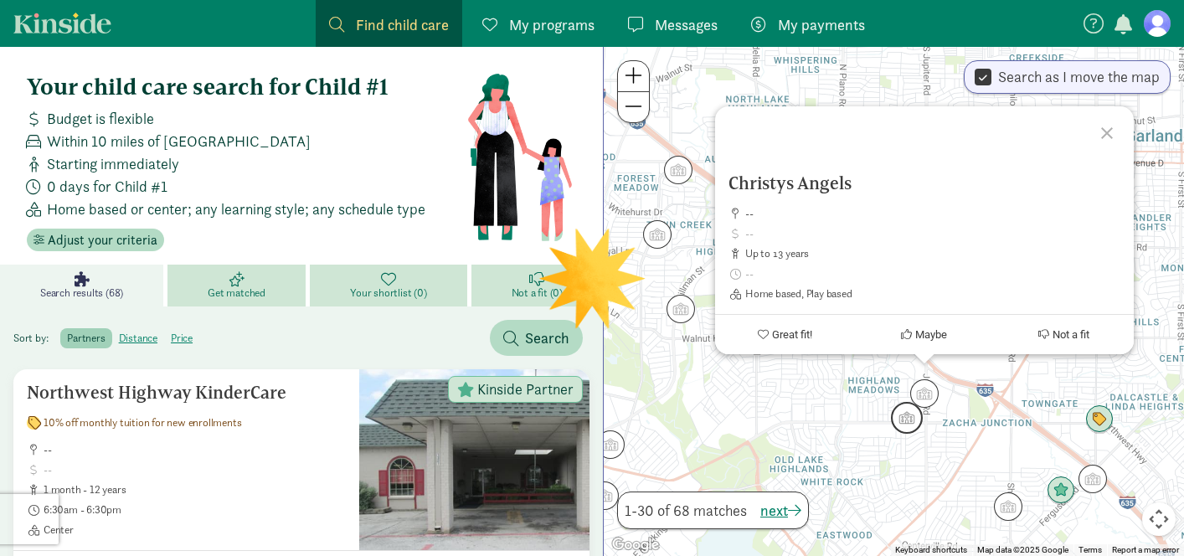
click at [913, 424] on img "Click to see details" at bounding box center [907, 418] width 32 height 32
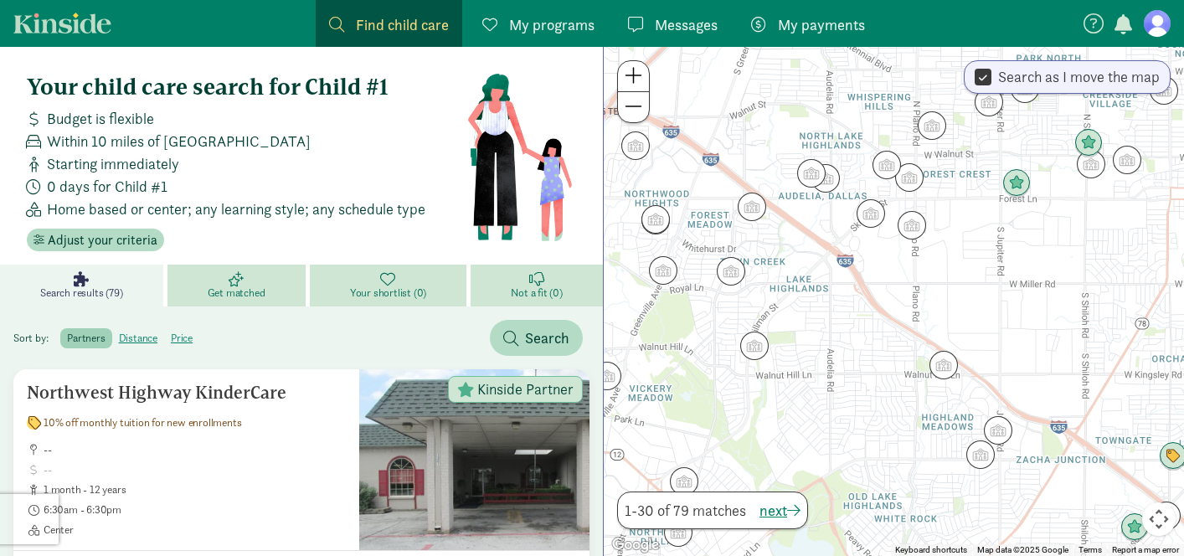
drag, startPoint x: 852, startPoint y: 402, endPoint x: 929, endPoint y: 439, distance: 84.6
click at [929, 439] on div "To navigate, press the arrow keys." at bounding box center [894, 301] width 580 height 509
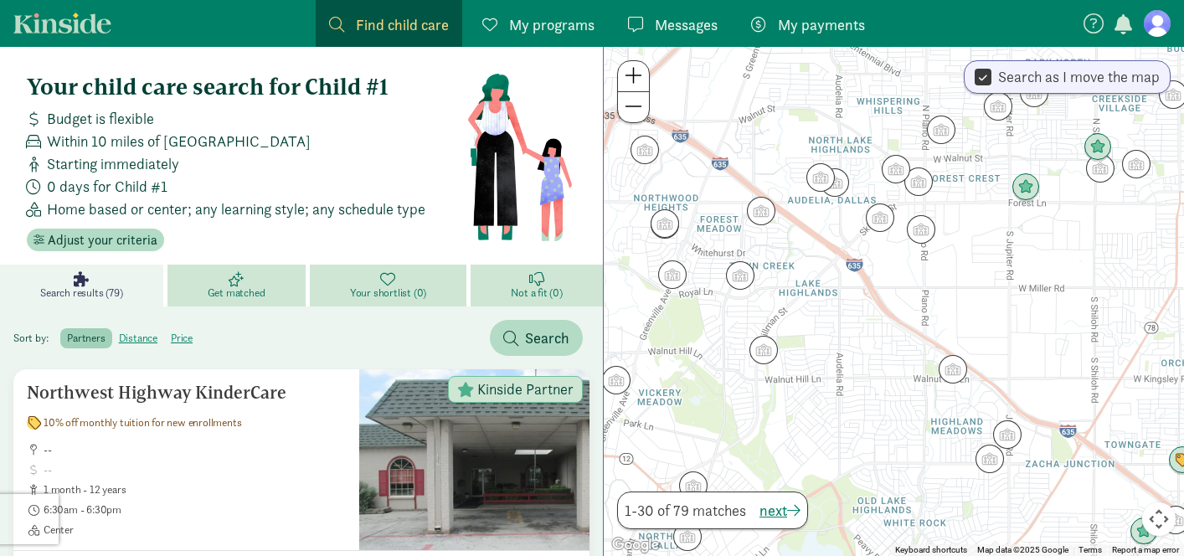
click at [788, 352] on div at bounding box center [894, 301] width 580 height 509
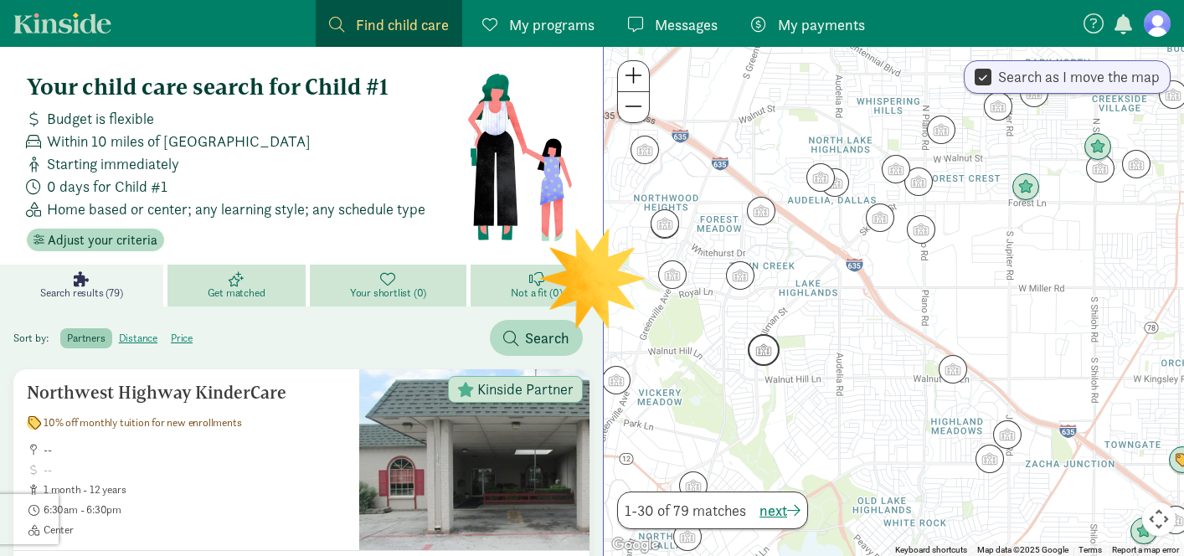
click at [771, 352] on img "Click to see details" at bounding box center [764, 350] width 32 height 32
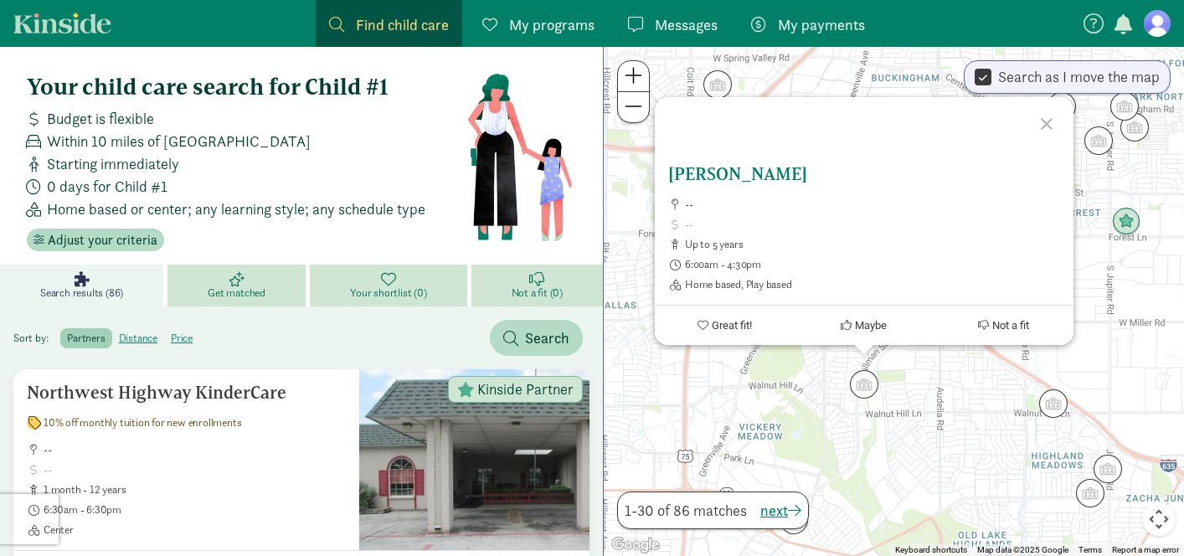
click at [774, 178] on h5 "[PERSON_NAME]" at bounding box center [864, 174] width 392 height 20
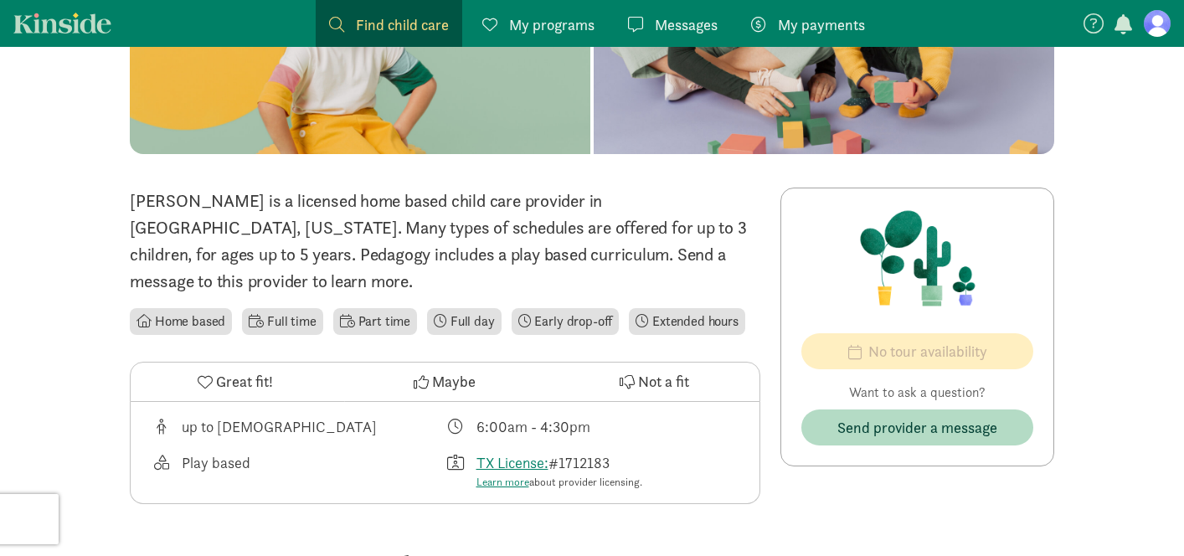
scroll to position [311, 0]
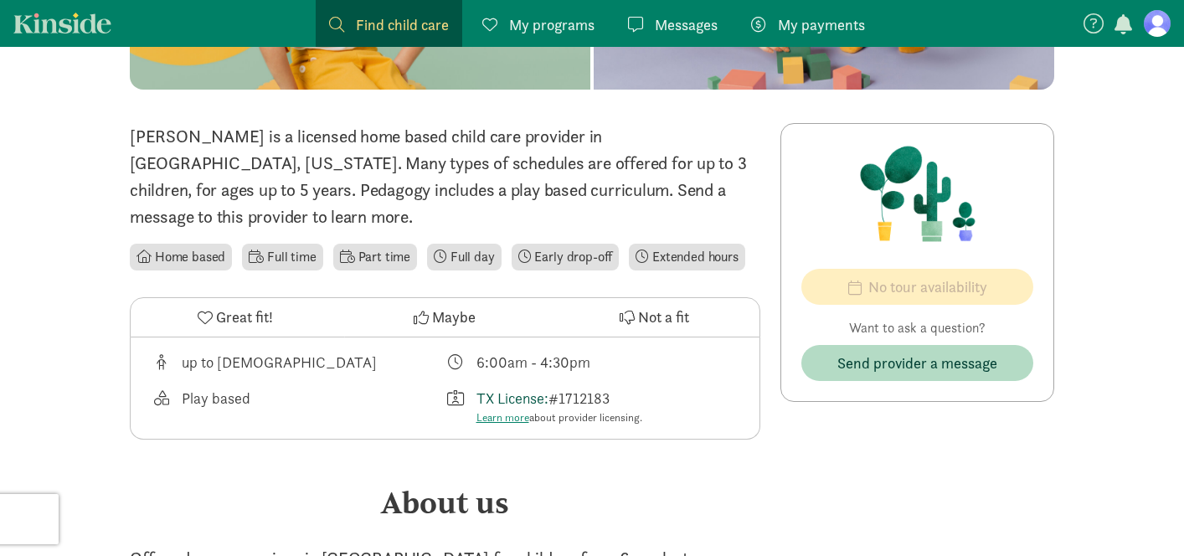
click at [507, 402] on link "TX License:" at bounding box center [512, 397] width 72 height 19
